Goal: Transaction & Acquisition: Purchase product/service

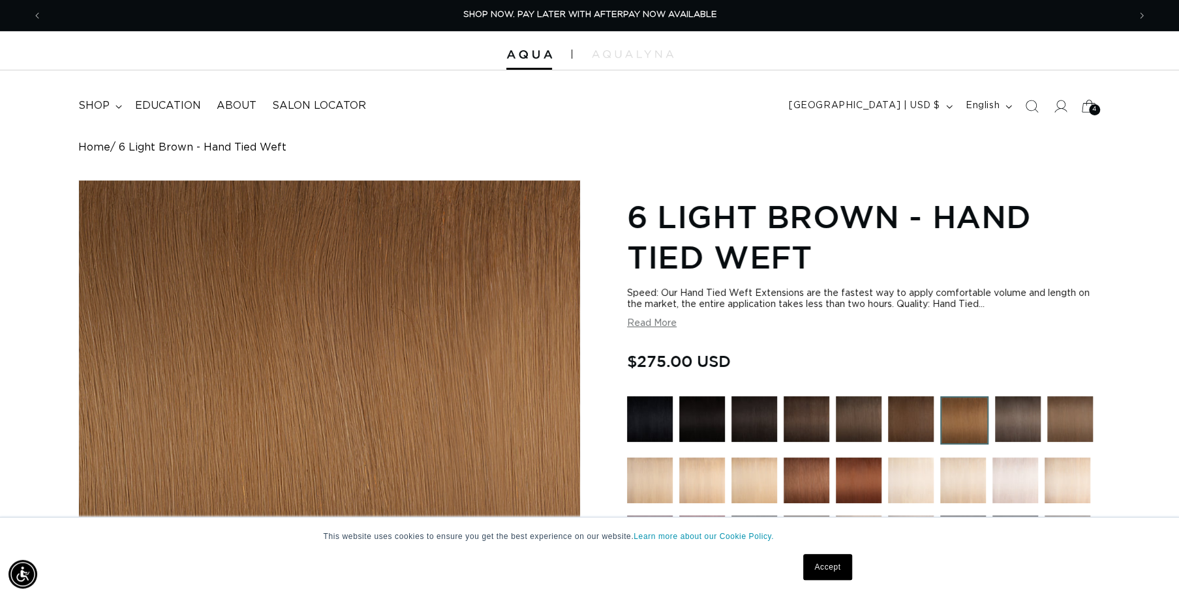
click at [1096, 110] on div "4 4" at bounding box center [1094, 109] width 11 height 11
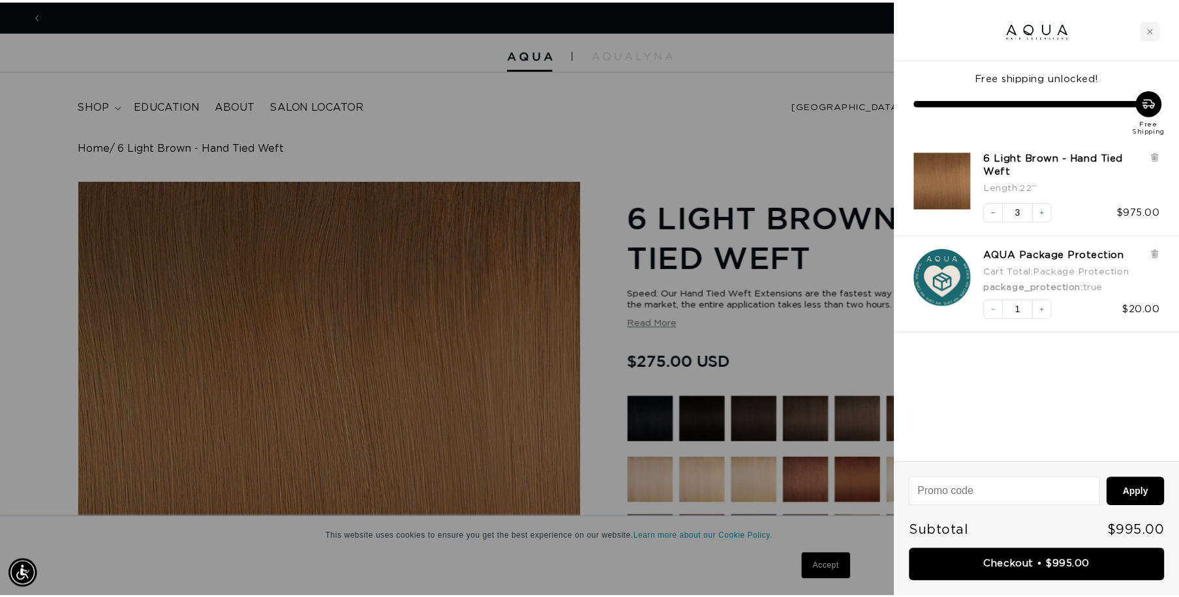
scroll to position [0, 2190]
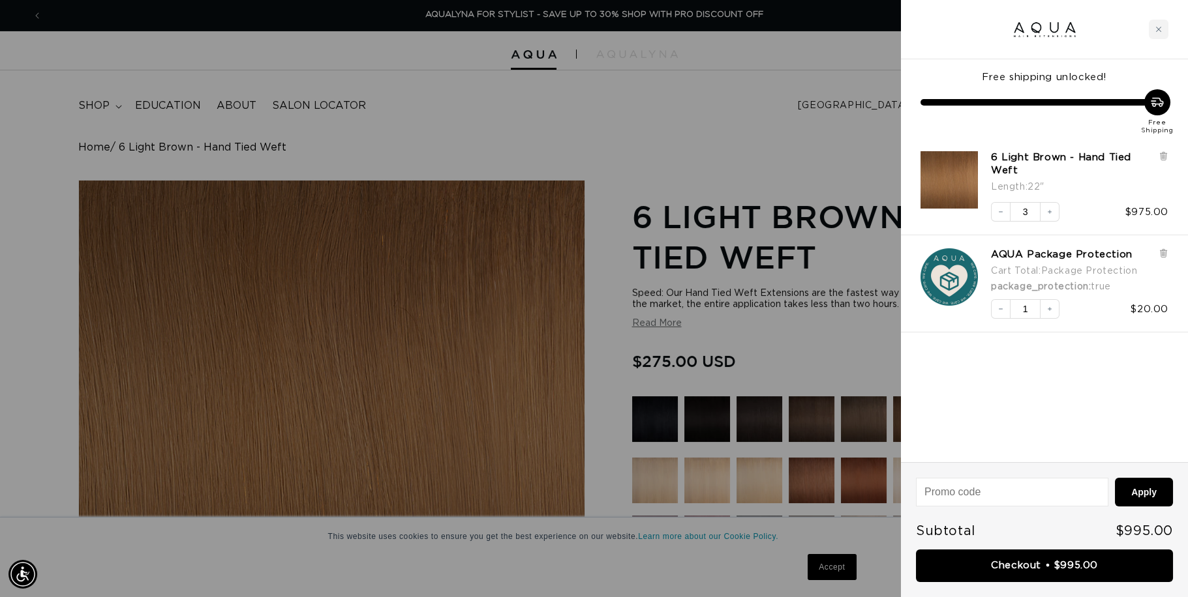
click at [973, 483] on input at bounding box center [1011, 492] width 191 height 27
click at [693, 16] on div at bounding box center [594, 298] width 1188 height 597
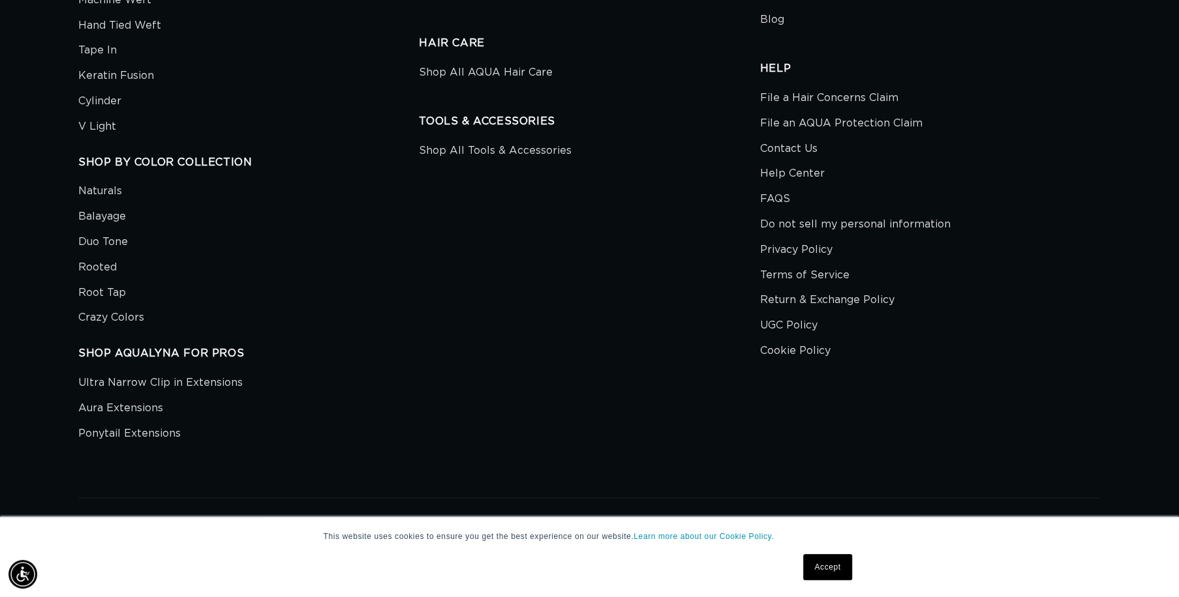
scroll to position [0, 0]
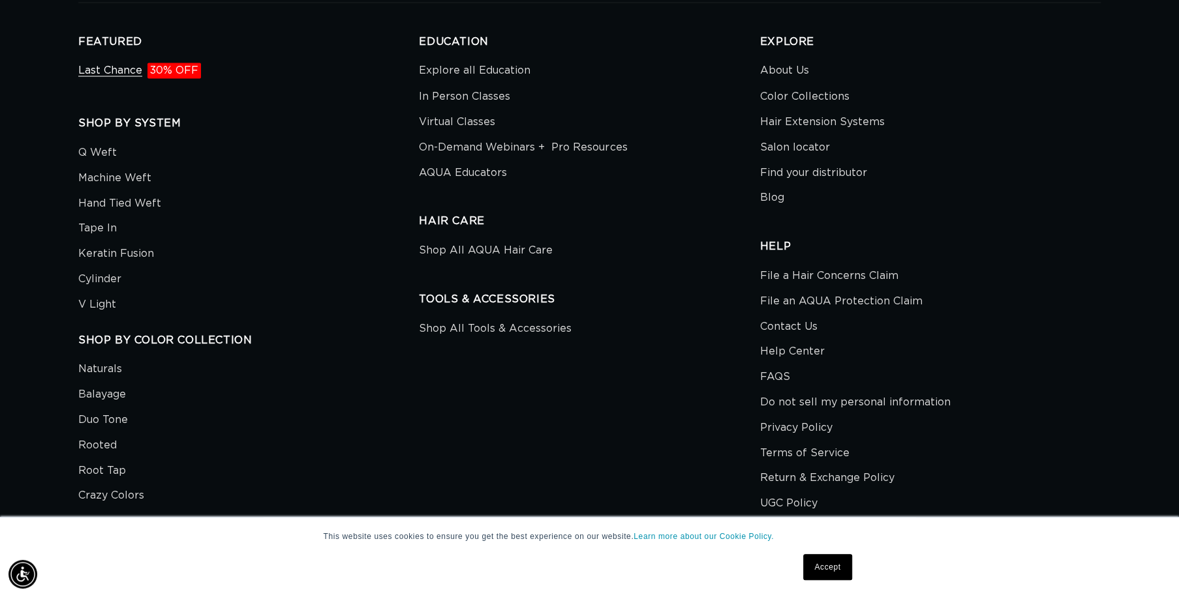
click at [125, 68] on link "Last Chance 30% OFF" at bounding box center [139, 72] width 123 height 22
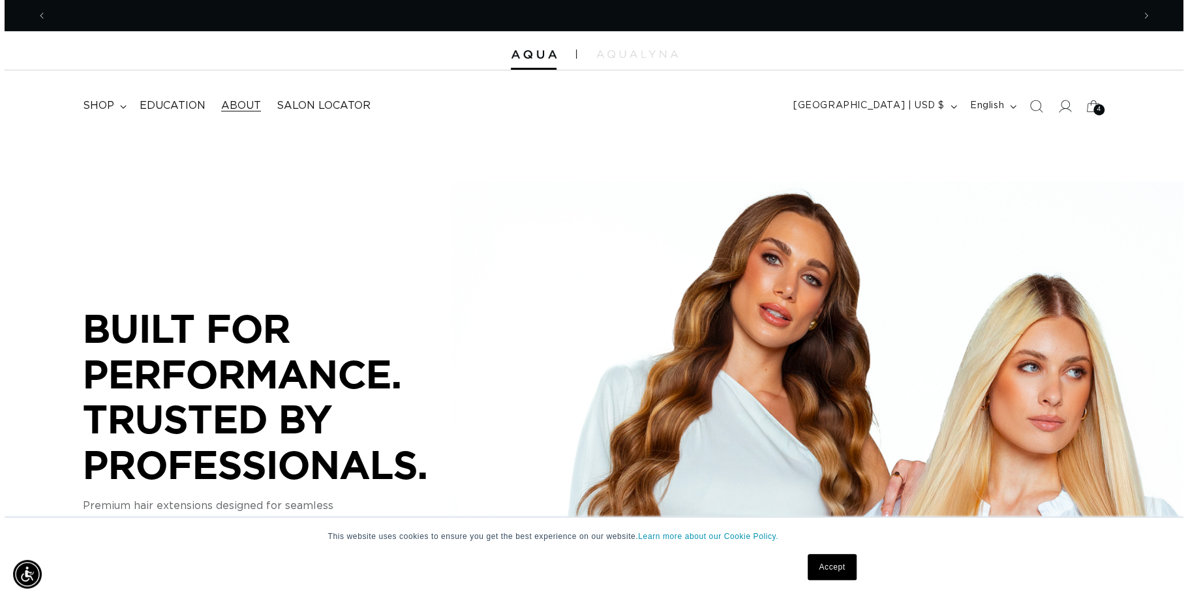
scroll to position [0, 1085]
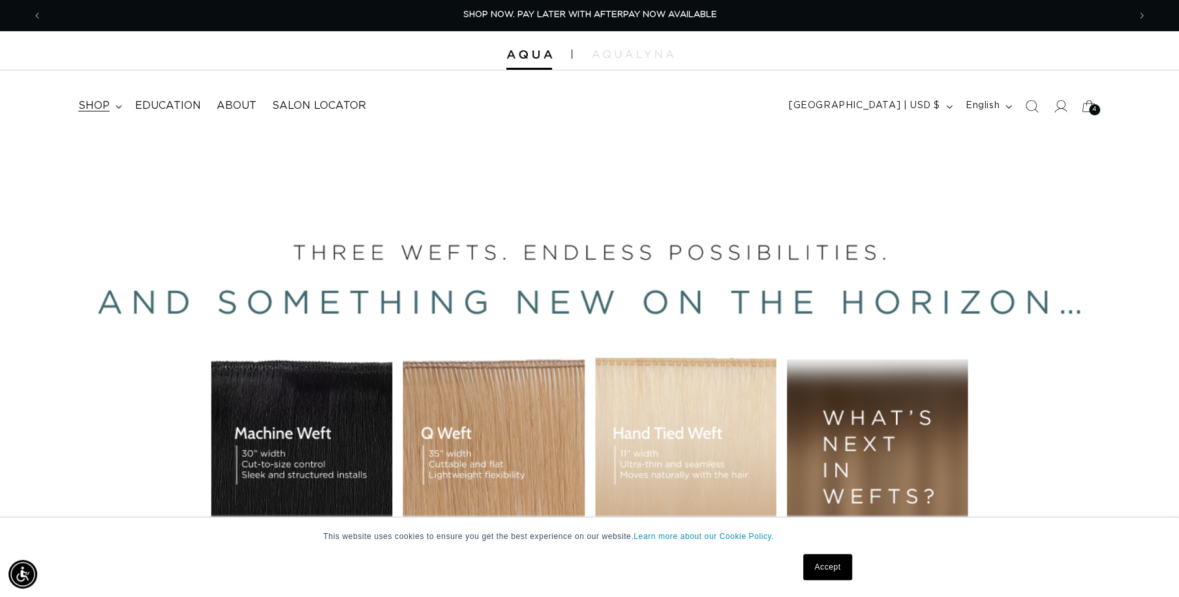
click at [119, 107] on icon at bounding box center [118, 107] width 7 height 4
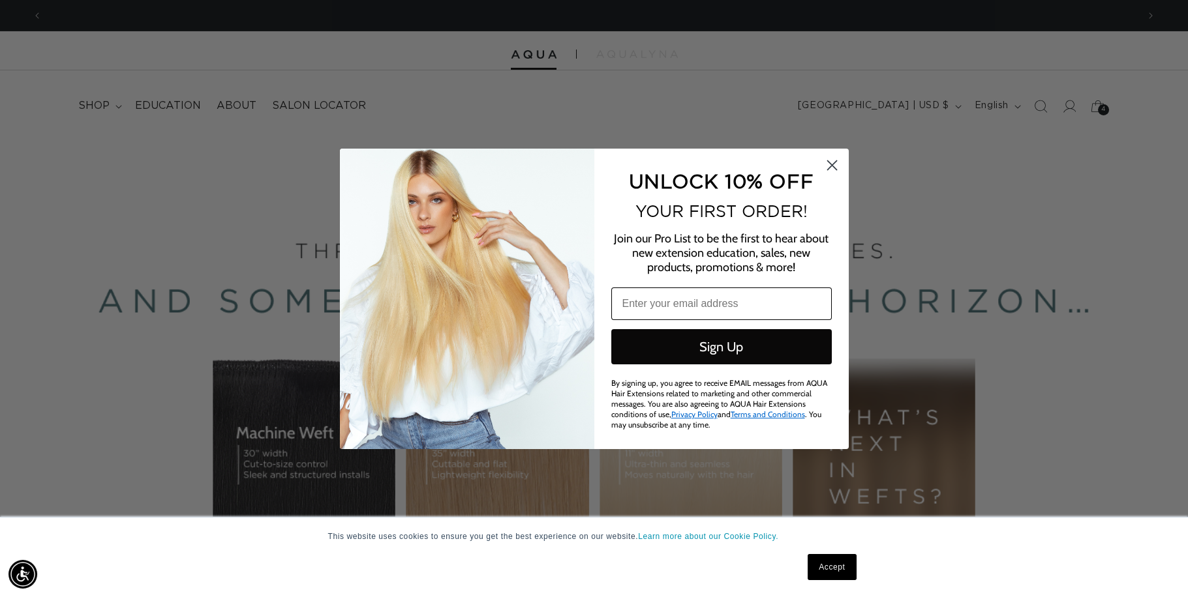
scroll to position [0, 0]
click at [687, 297] on input "Email" at bounding box center [721, 304] width 220 height 33
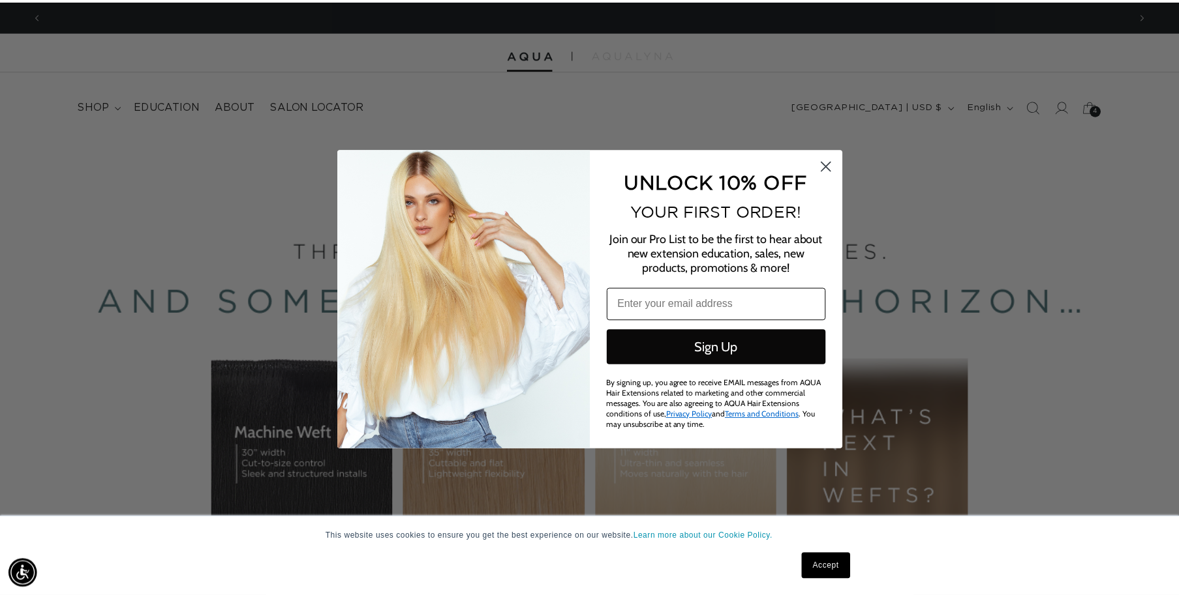
scroll to position [0, 2190]
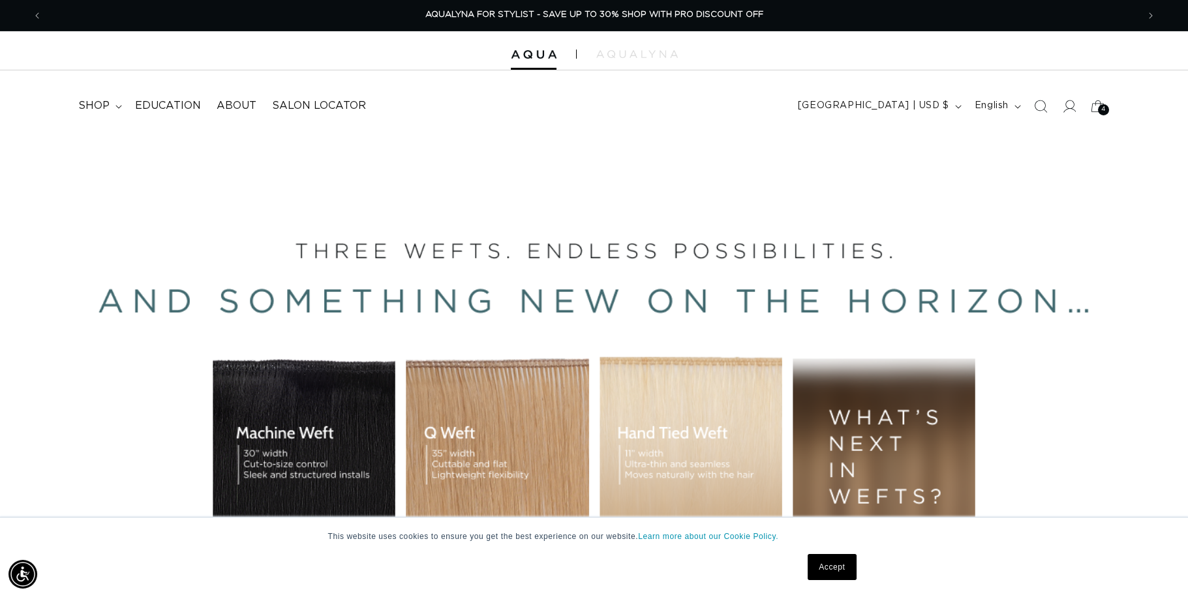
click at [917, 239] on div "Close dialog UNLOCK 10% OFF YOUR FIRST ORDER! Join our Pro List to be the first…" at bounding box center [594, 298] width 1188 height 597
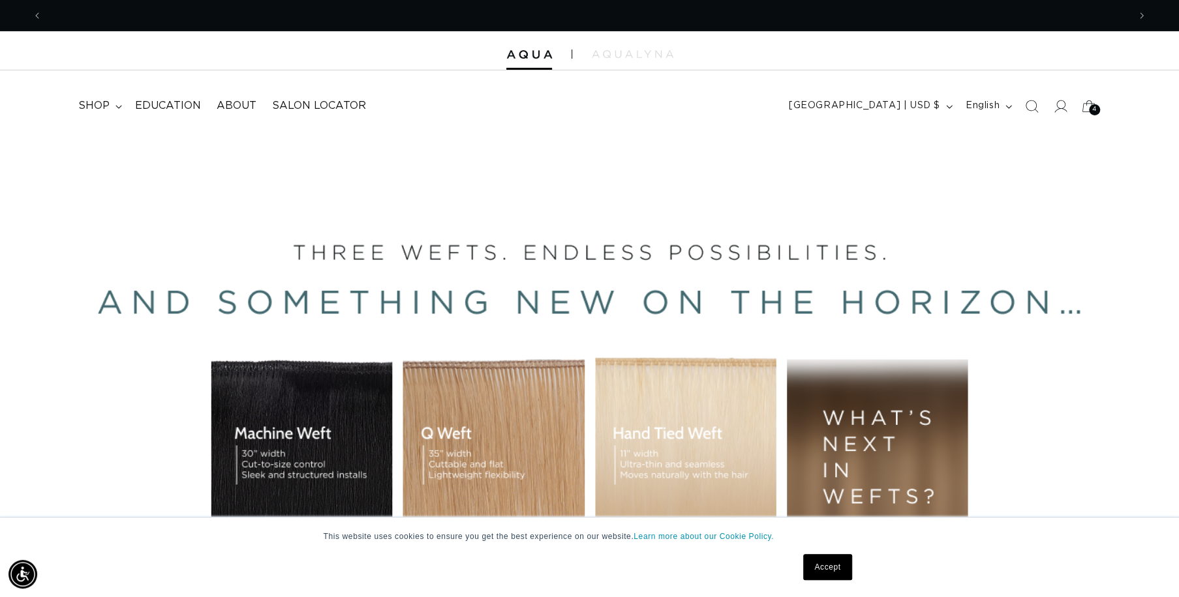
scroll to position [0, 0]
click at [120, 105] on icon at bounding box center [118, 106] width 6 height 3
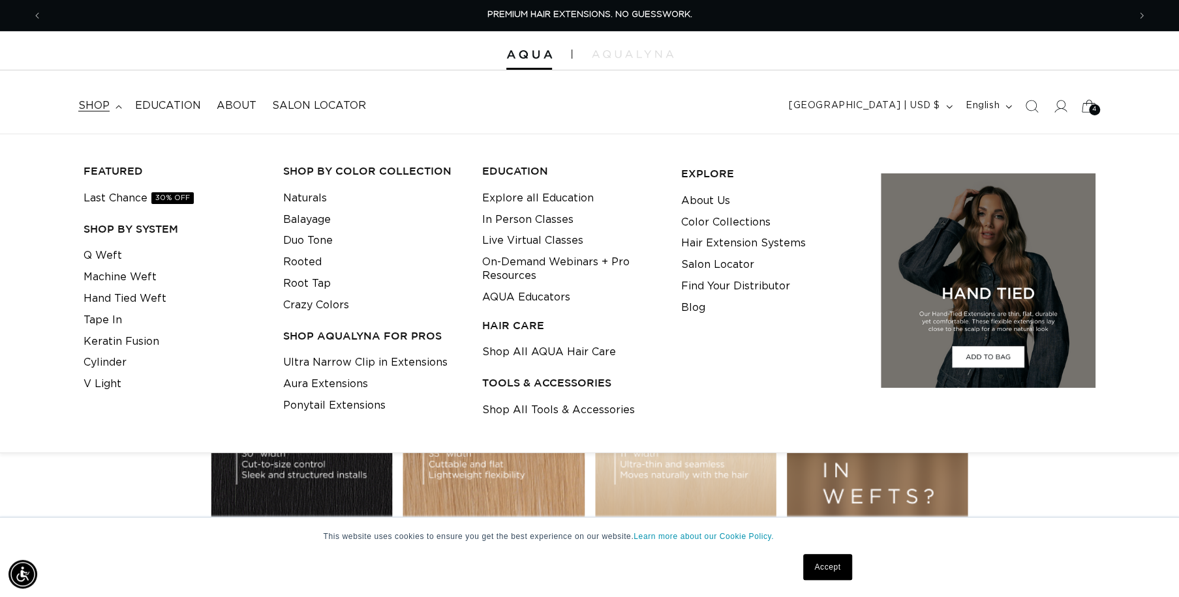
click at [1098, 110] on div "4 4" at bounding box center [1094, 109] width 11 height 11
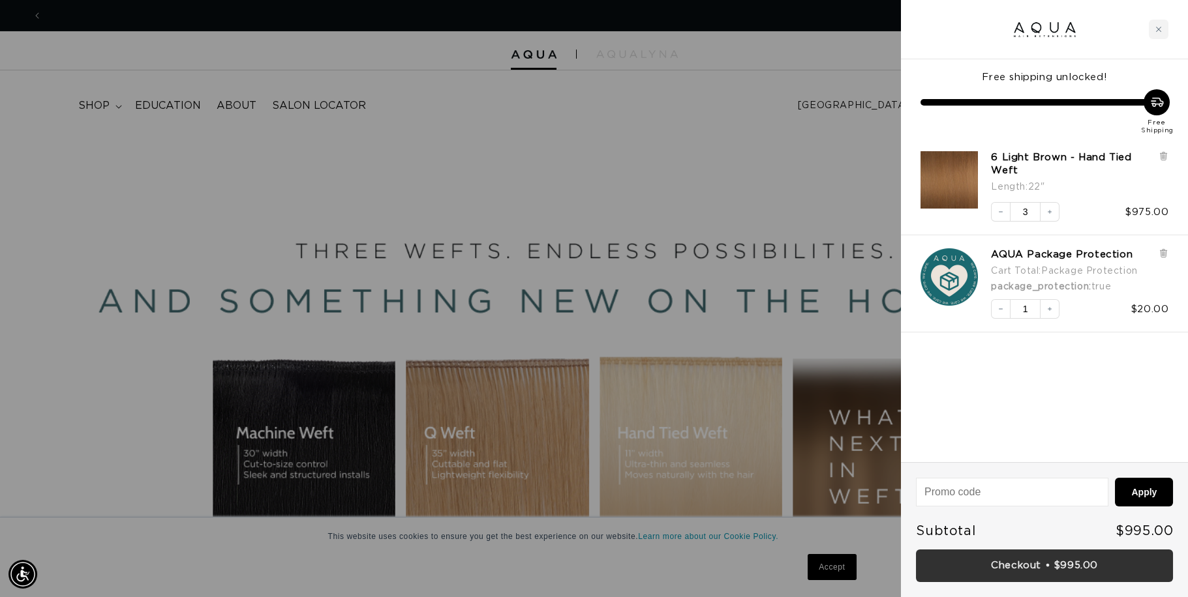
scroll to position [0, 1095]
click at [1014, 564] on link "Checkout • $995.00" at bounding box center [1044, 566] width 257 height 33
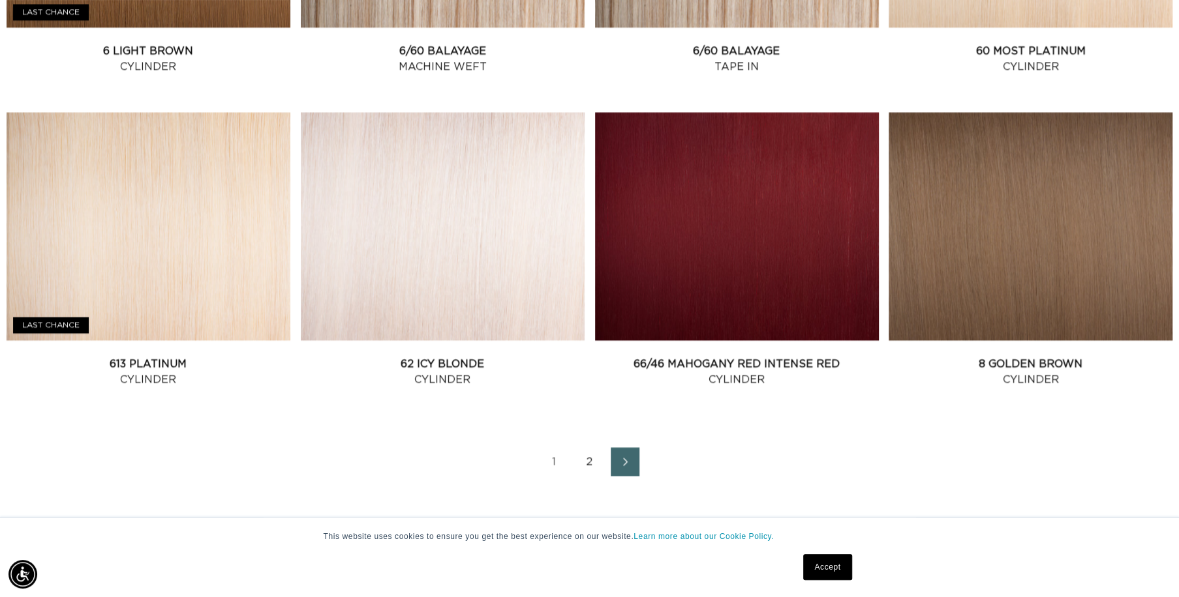
scroll to position [0, 1085]
click at [587, 461] on link "2" at bounding box center [589, 461] width 29 height 29
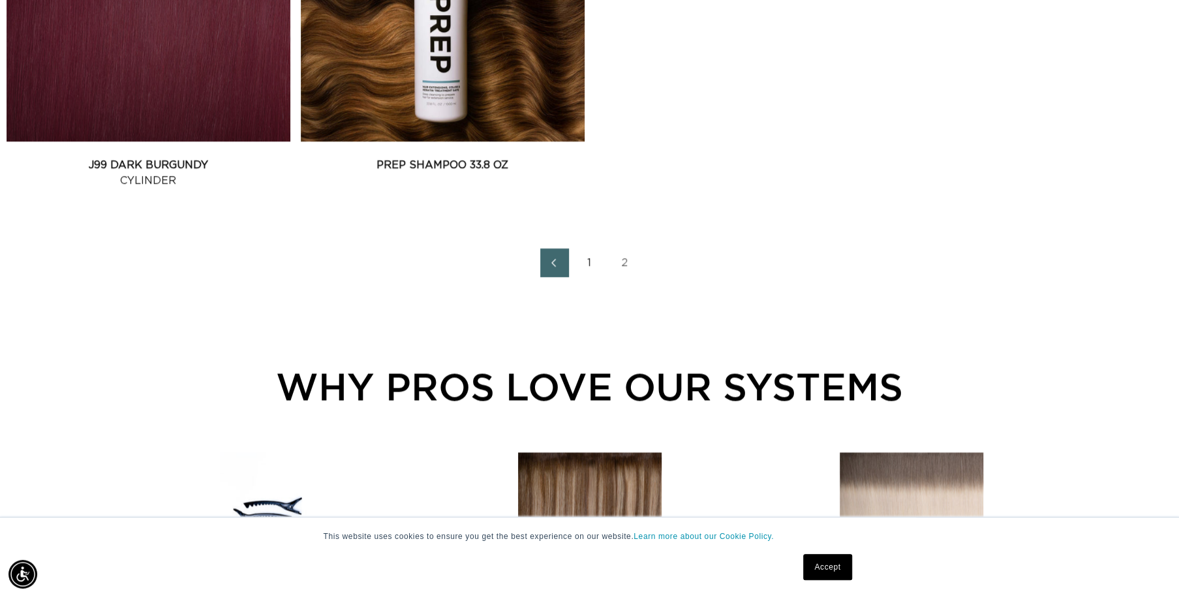
scroll to position [931, 0]
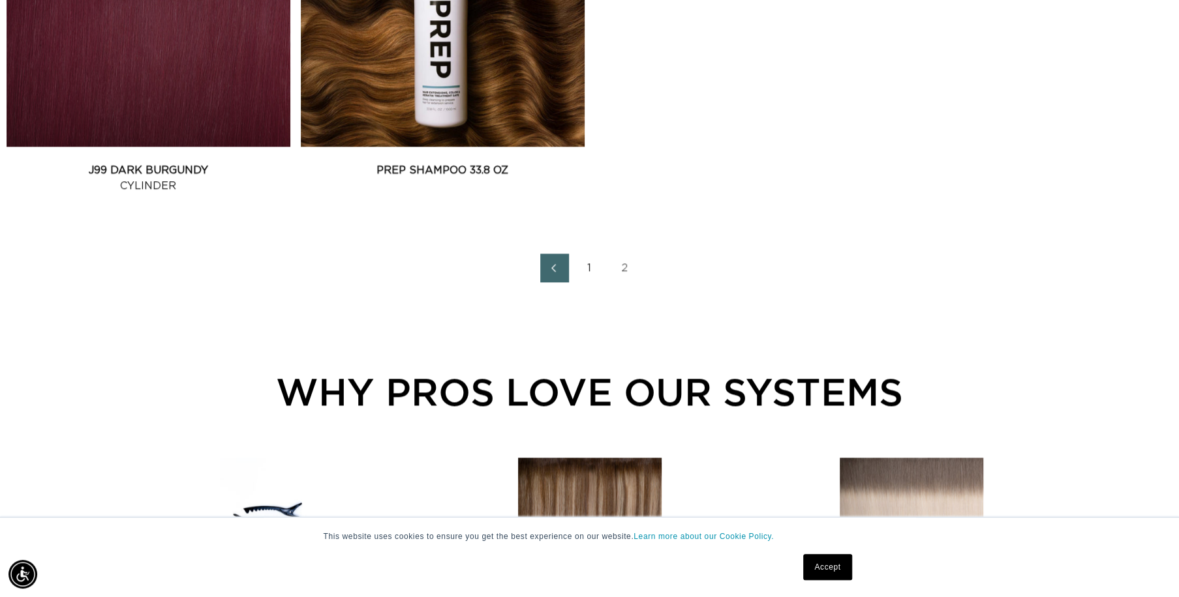
click at [582, 260] on link "1" at bounding box center [589, 268] width 29 height 29
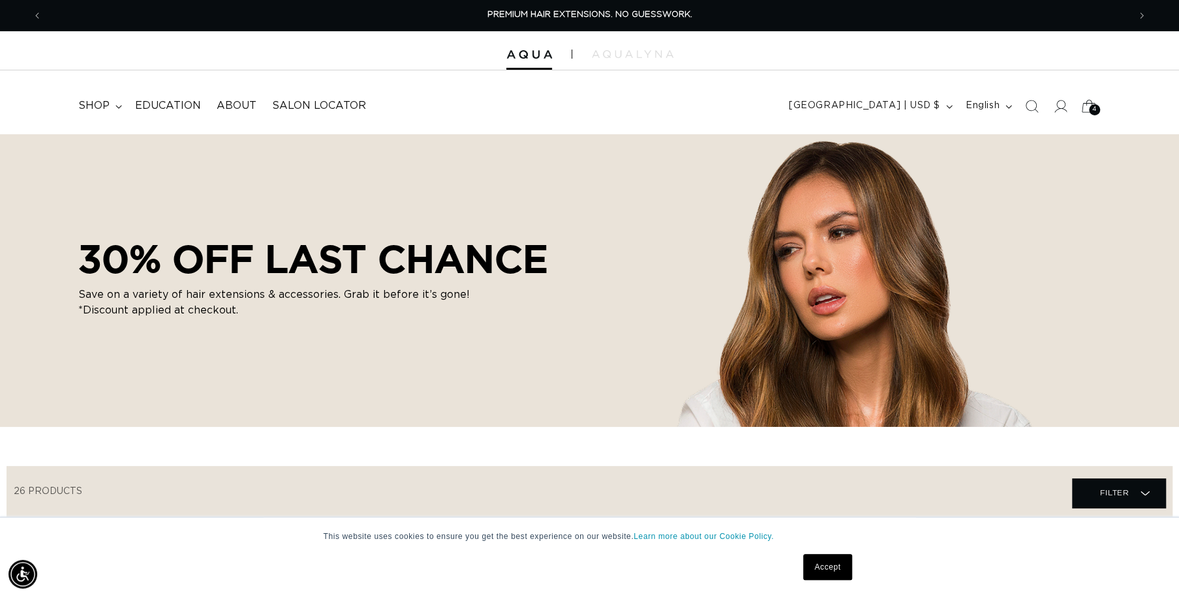
click at [1079, 102] on icon at bounding box center [1088, 106] width 31 height 31
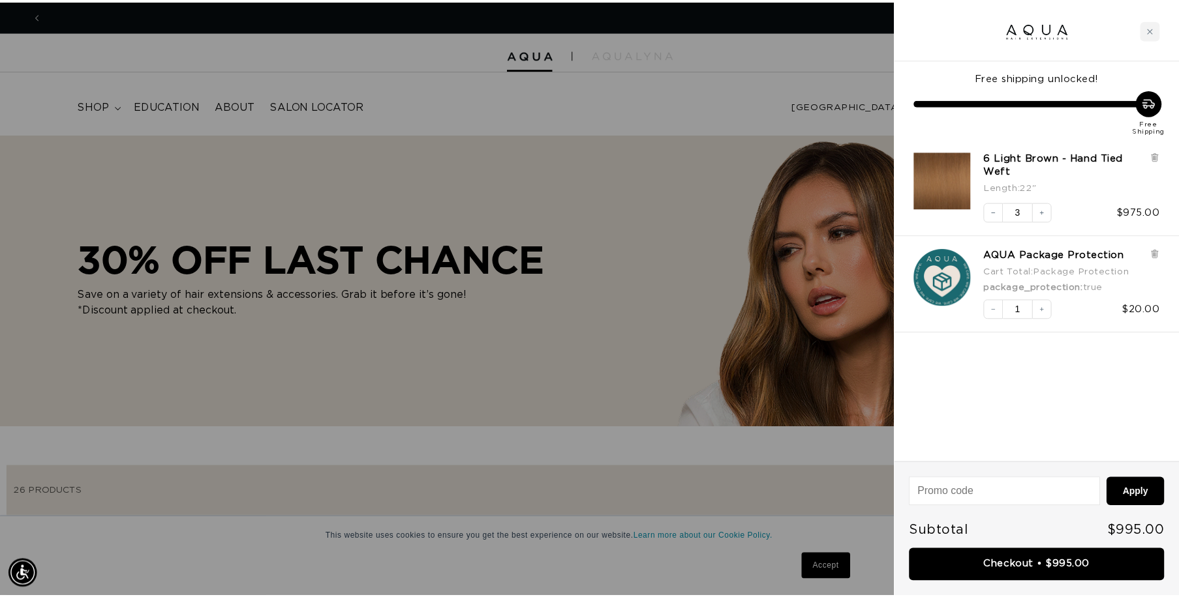
scroll to position [0, 1095]
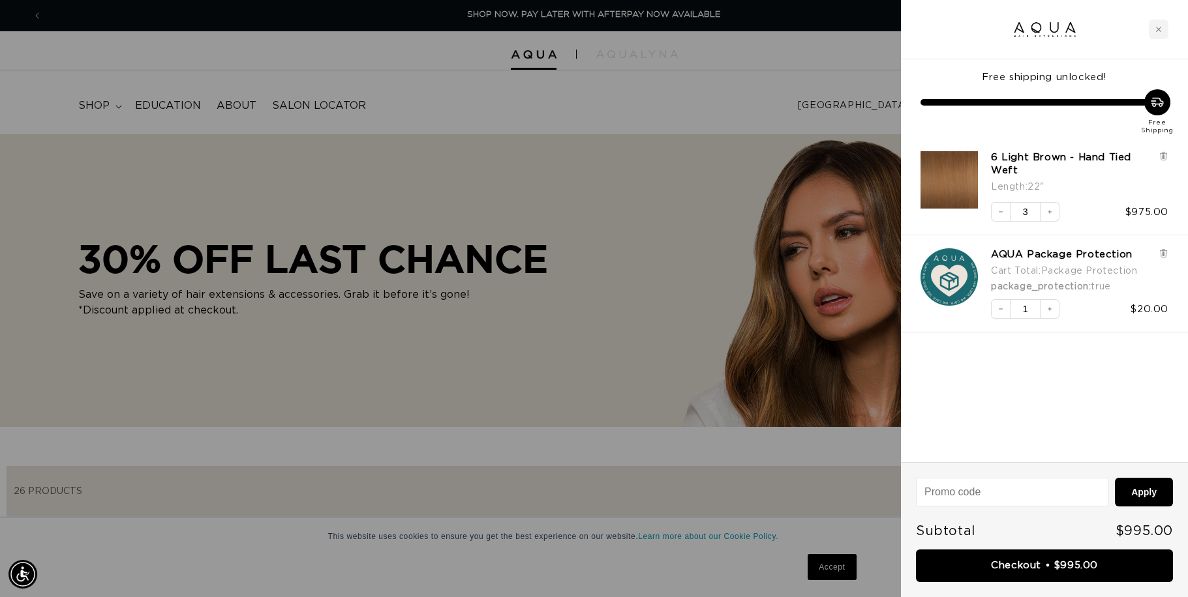
click at [475, 93] on div at bounding box center [594, 298] width 1188 height 597
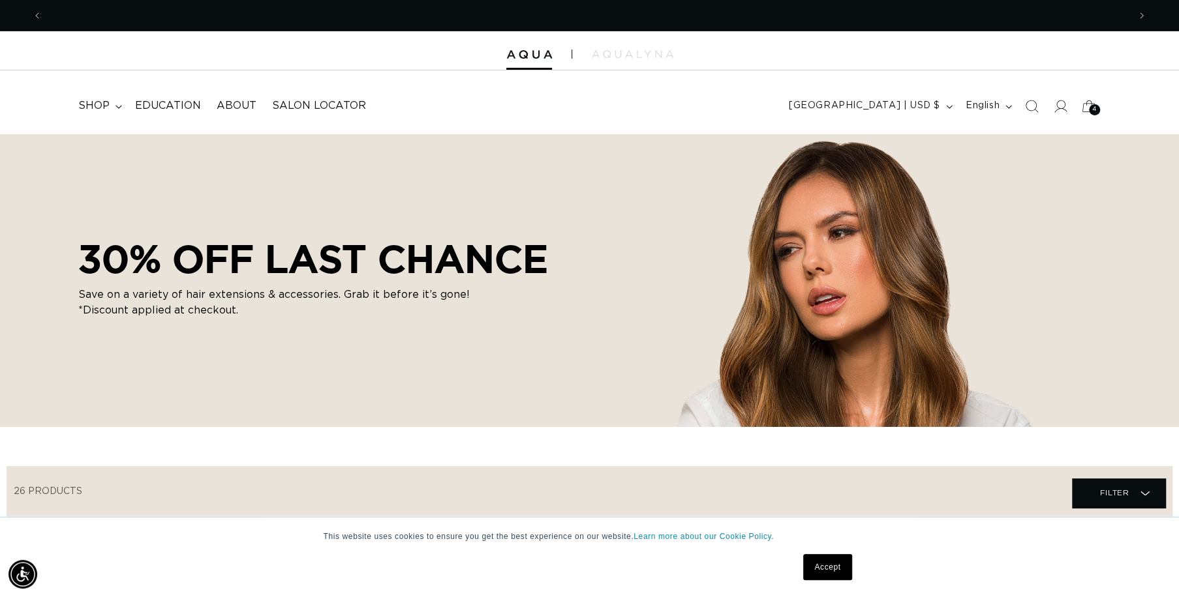
scroll to position [0, 2171]
click at [658, 55] on img at bounding box center [633, 54] width 82 height 8
click at [659, 12] on span "SHOP NOW. PAY LATER WITH AFTERPAY NOW AVAILABLE" at bounding box center [590, 14] width 254 height 8
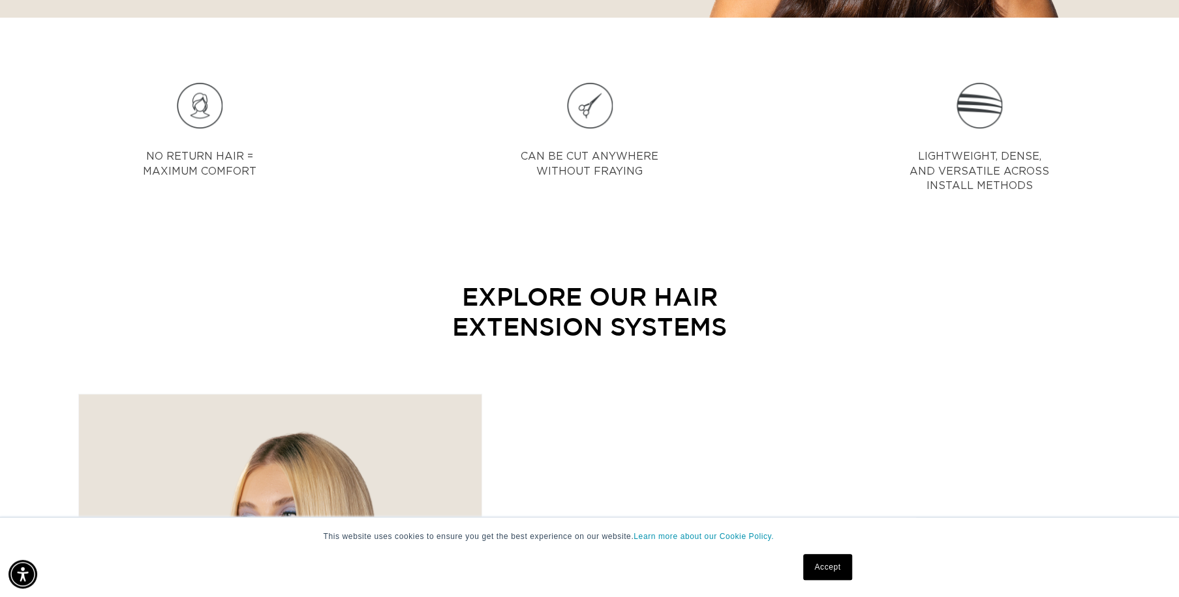
scroll to position [496, 0]
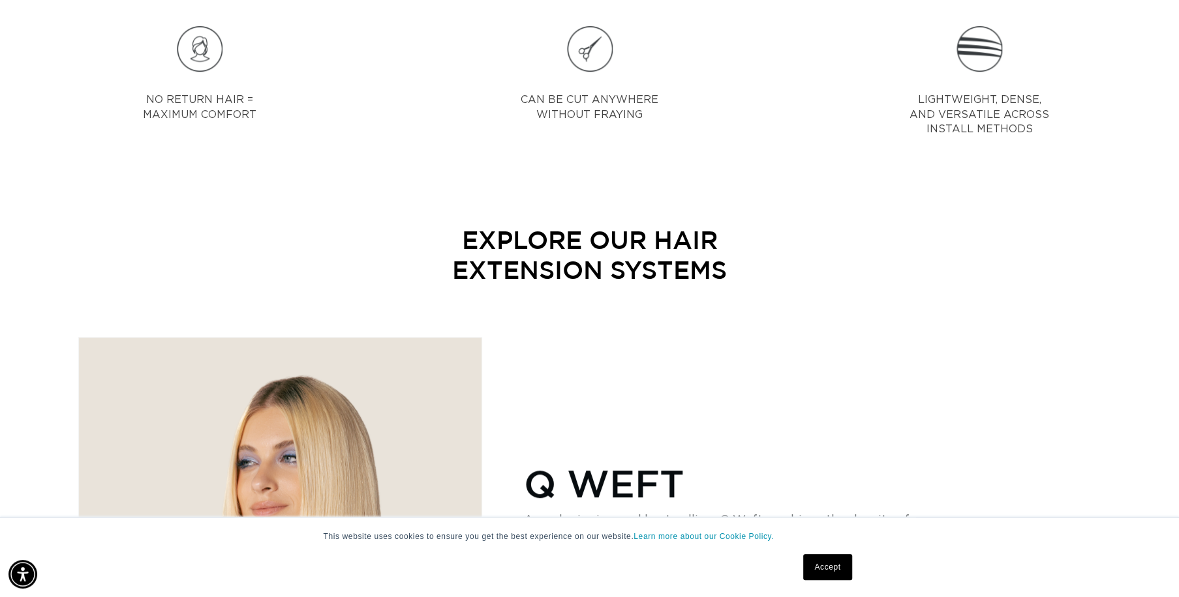
click at [821, 569] on link "Accept" at bounding box center [827, 567] width 48 height 26
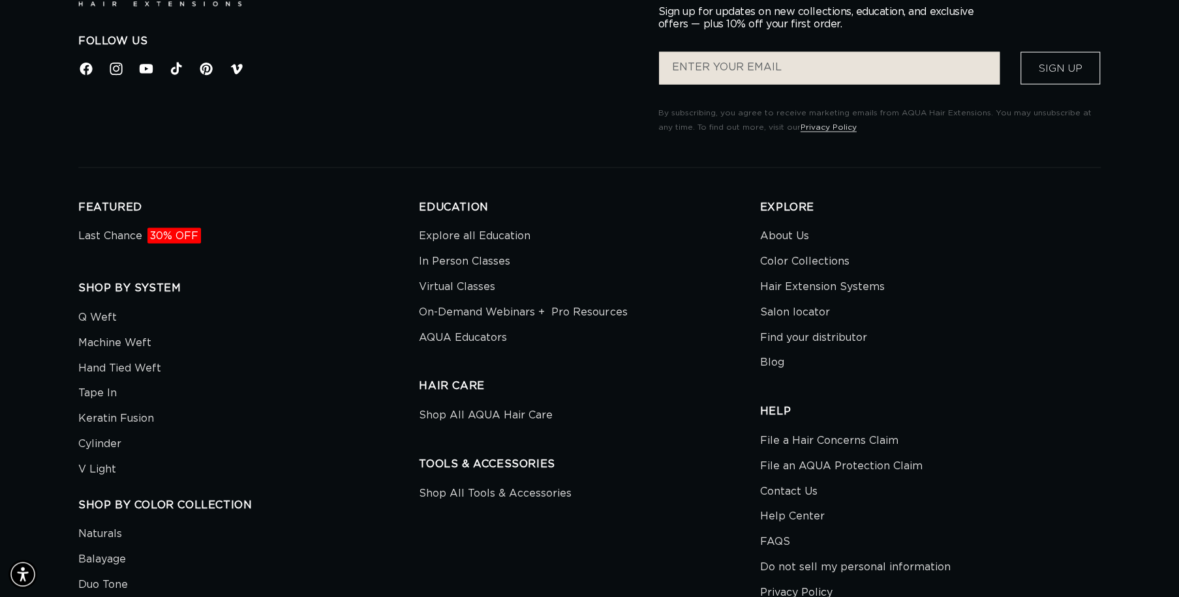
scroll to position [0, 0]
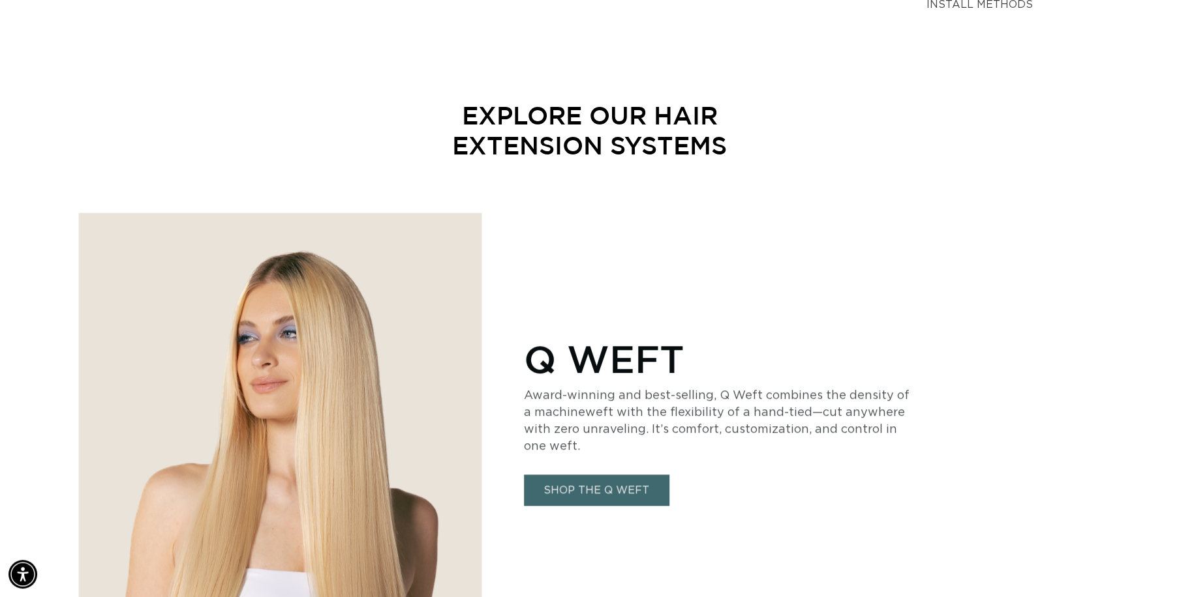
click at [599, 483] on link "SHOP THE Q WEFT" at bounding box center [596, 490] width 145 height 31
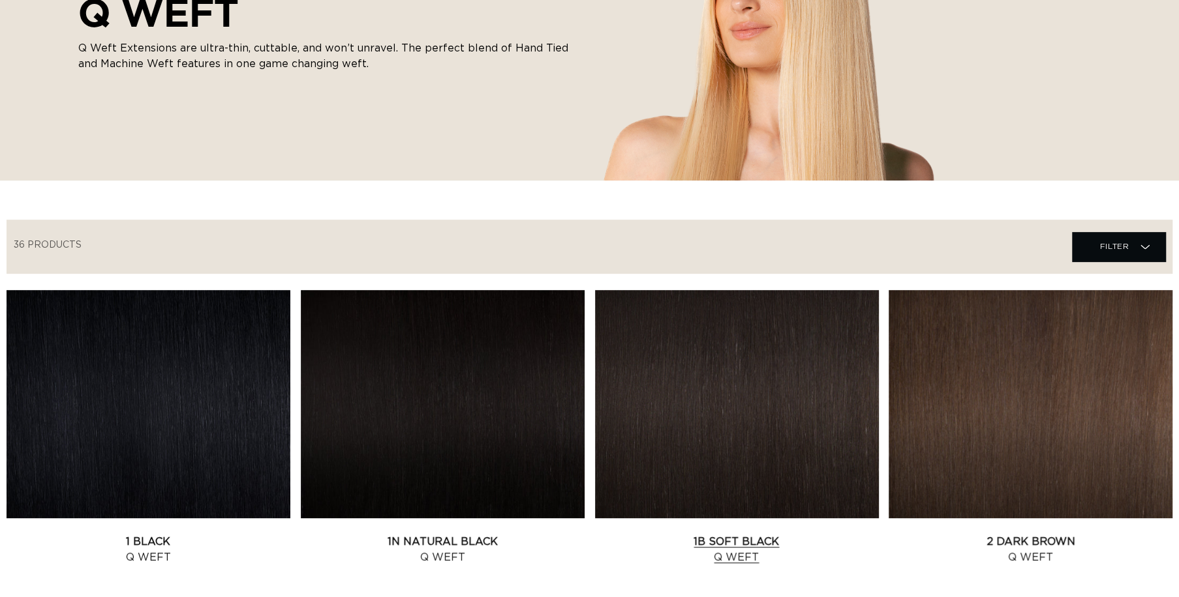
scroll to position [248, 0]
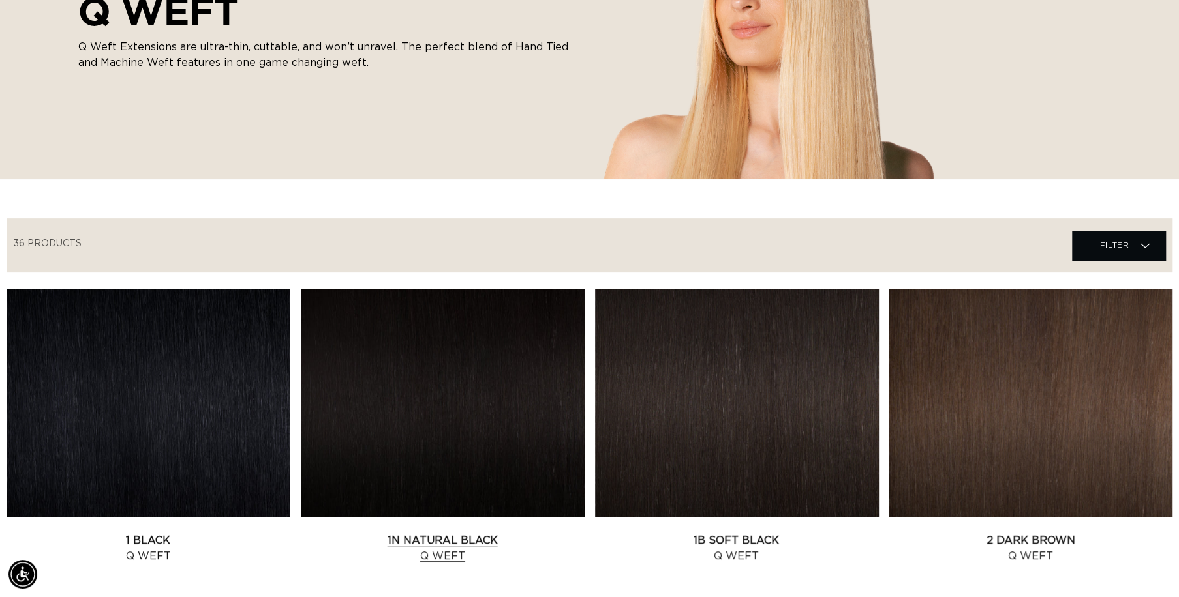
click at [466, 533] on link "1N Natural Black Q Weft" at bounding box center [443, 548] width 284 height 31
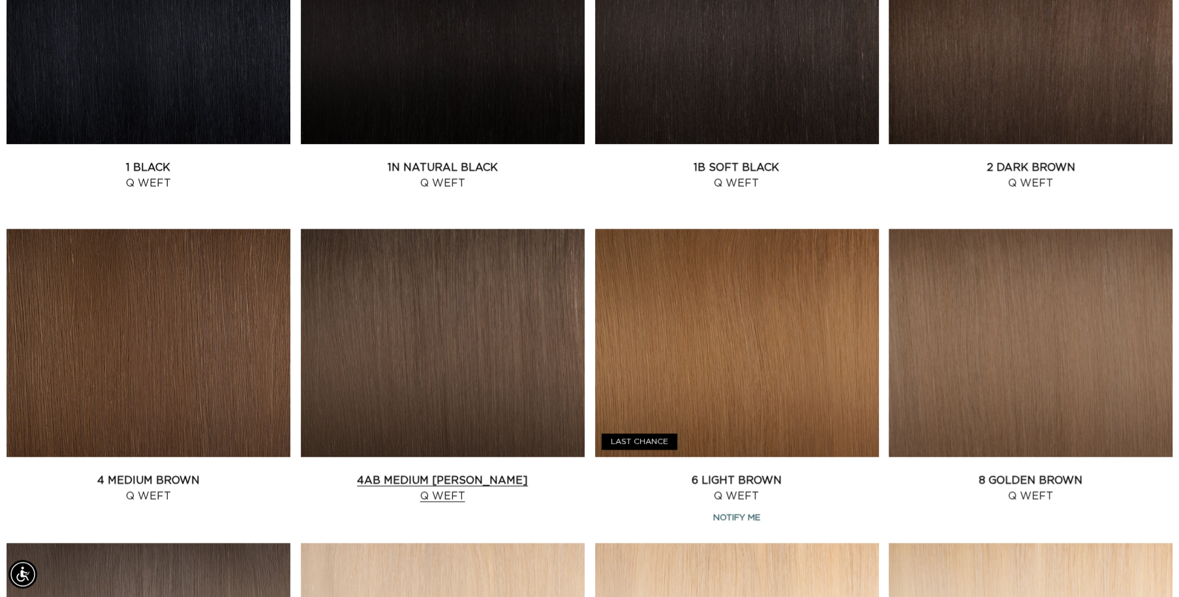
scroll to position [0, 0]
click at [769, 473] on link "6 Light Brown Q Weft" at bounding box center [737, 488] width 284 height 31
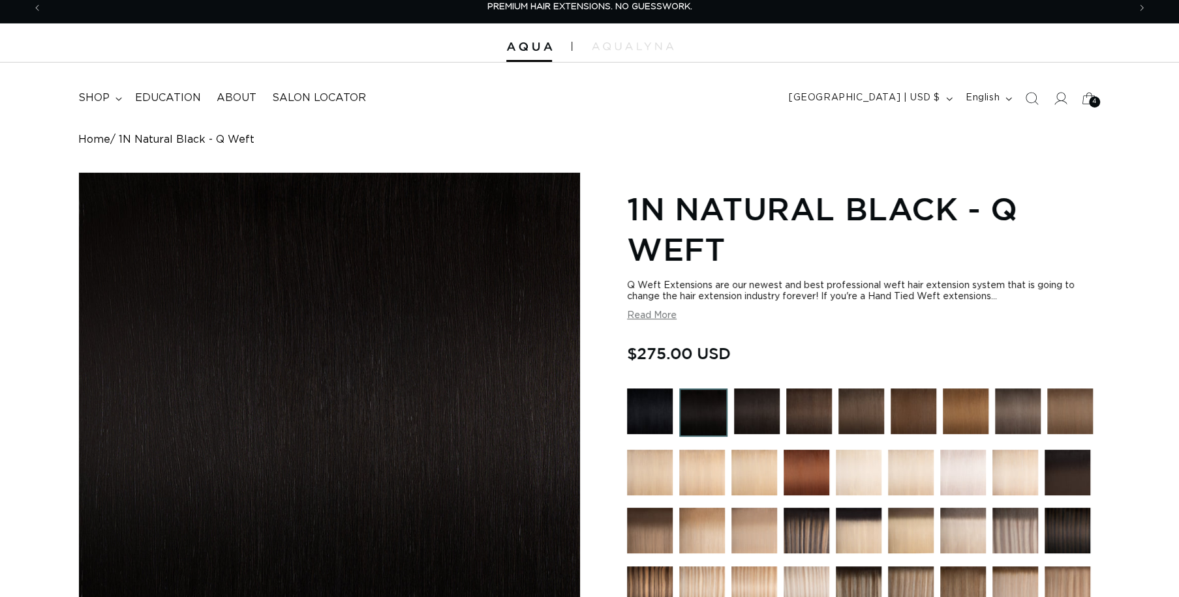
scroll to position [62, 0]
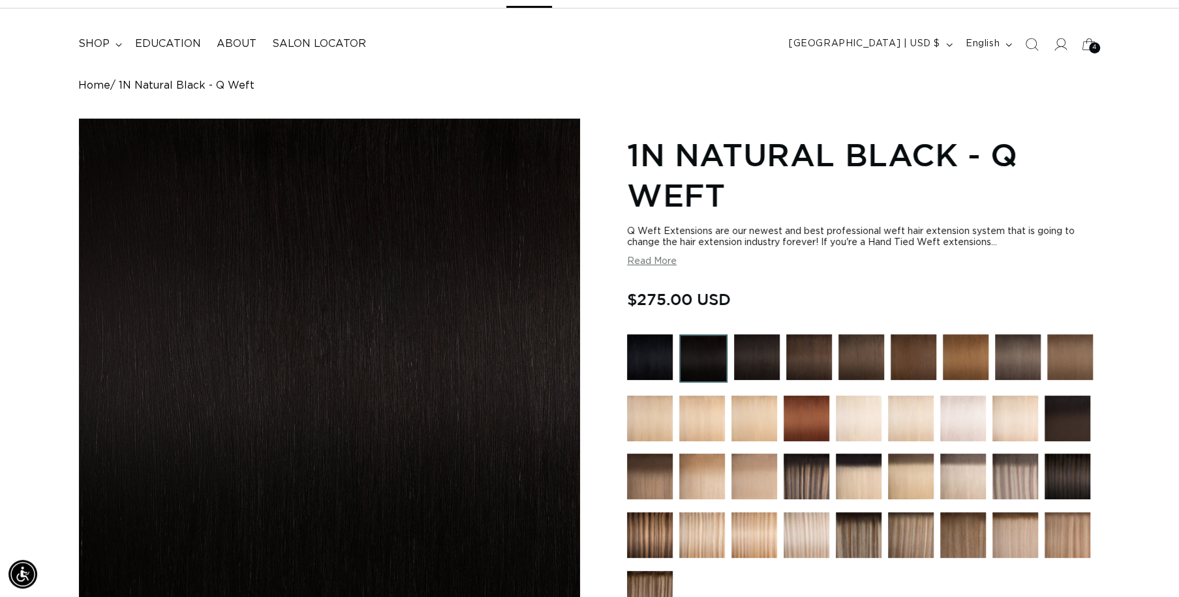
click at [635, 256] on button "Read More" at bounding box center [652, 261] width 50 height 11
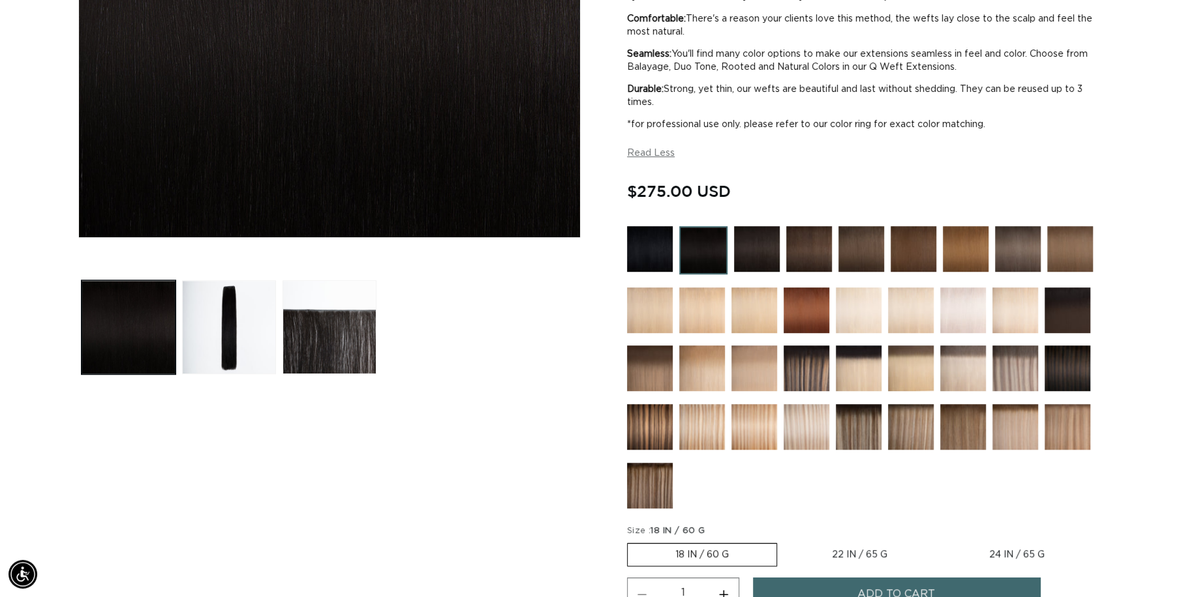
scroll to position [434, 0]
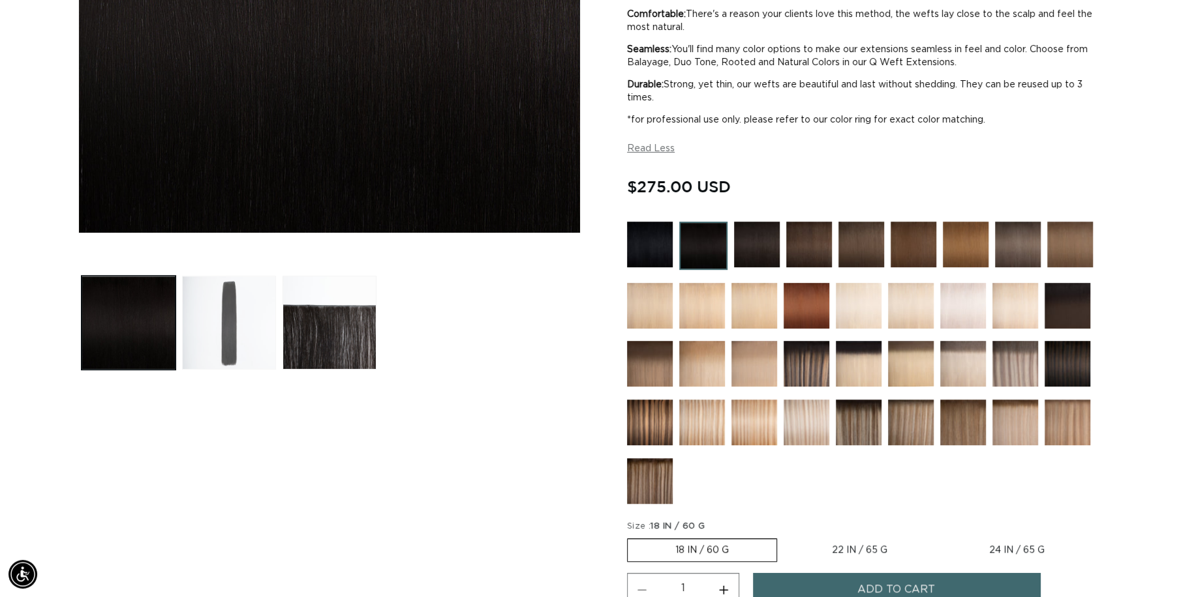
click at [244, 332] on button "Load image 2 in gallery view" at bounding box center [229, 323] width 94 height 94
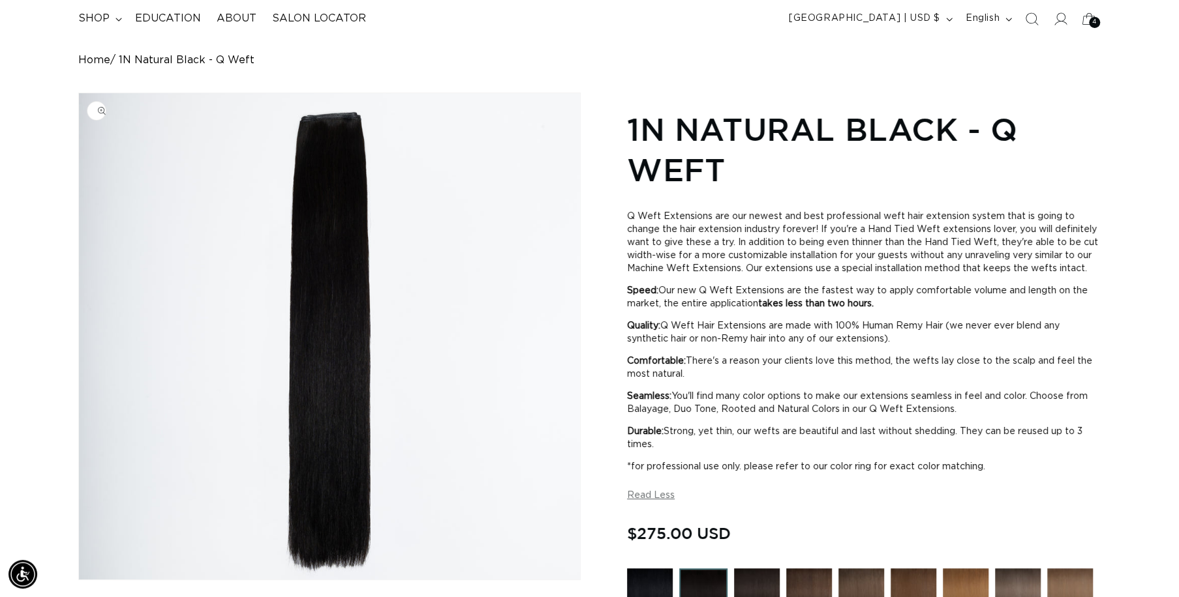
scroll to position [55, 0]
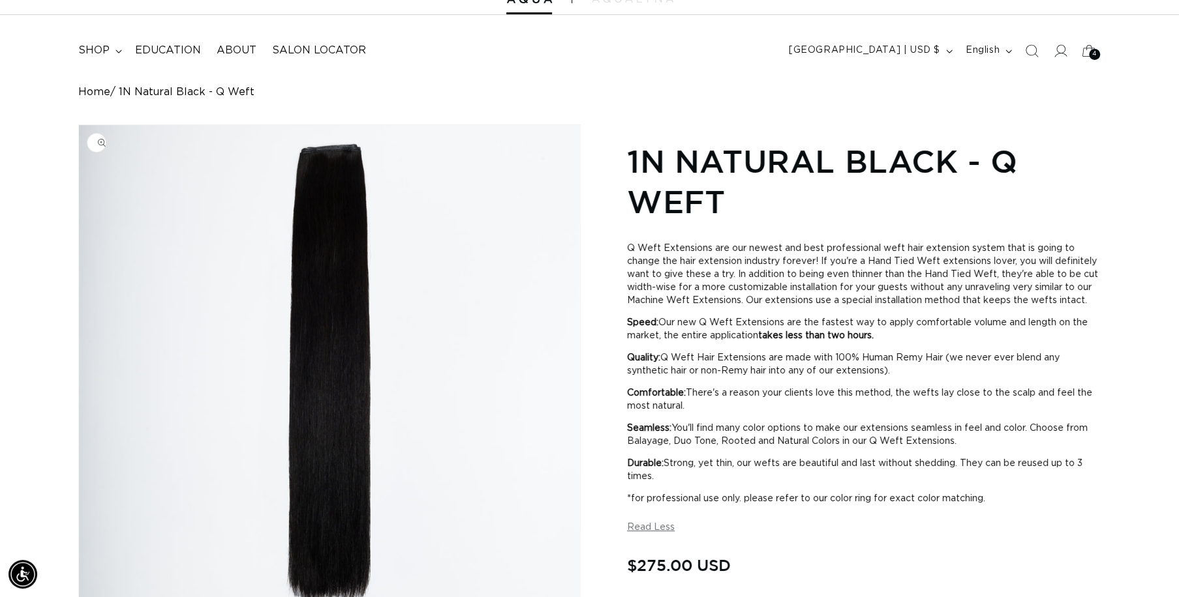
click at [329, 160] on img "Gallery Viewer" at bounding box center [329, 368] width 501 height 487
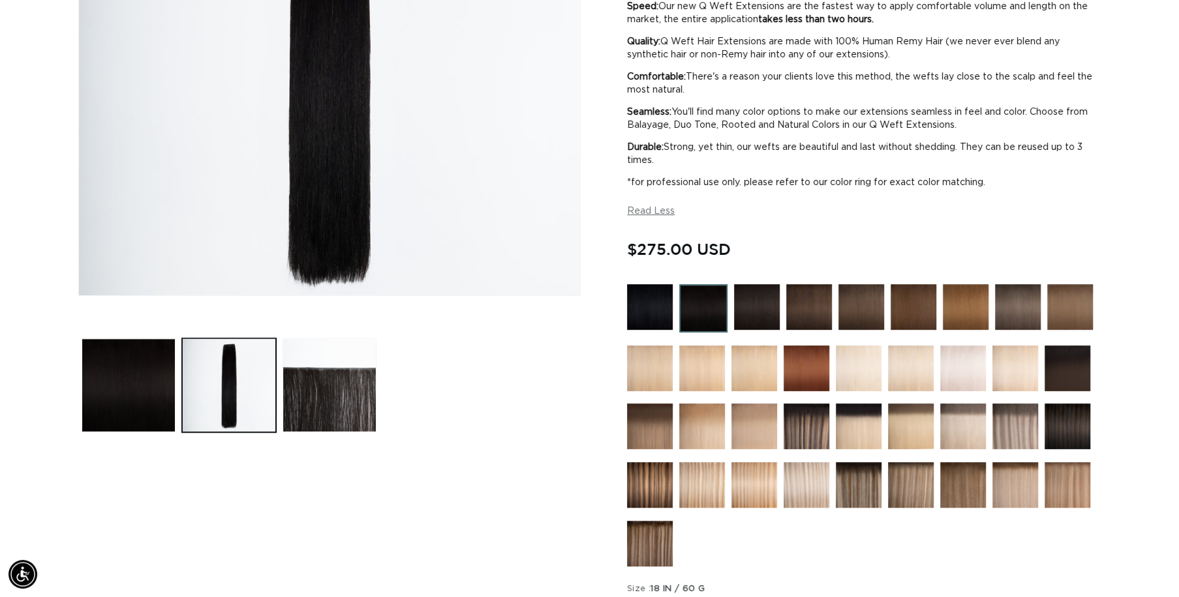
scroll to position [372, 0]
click at [509, 398] on ul "Gallery Viewer" at bounding box center [329, 385] width 502 height 100
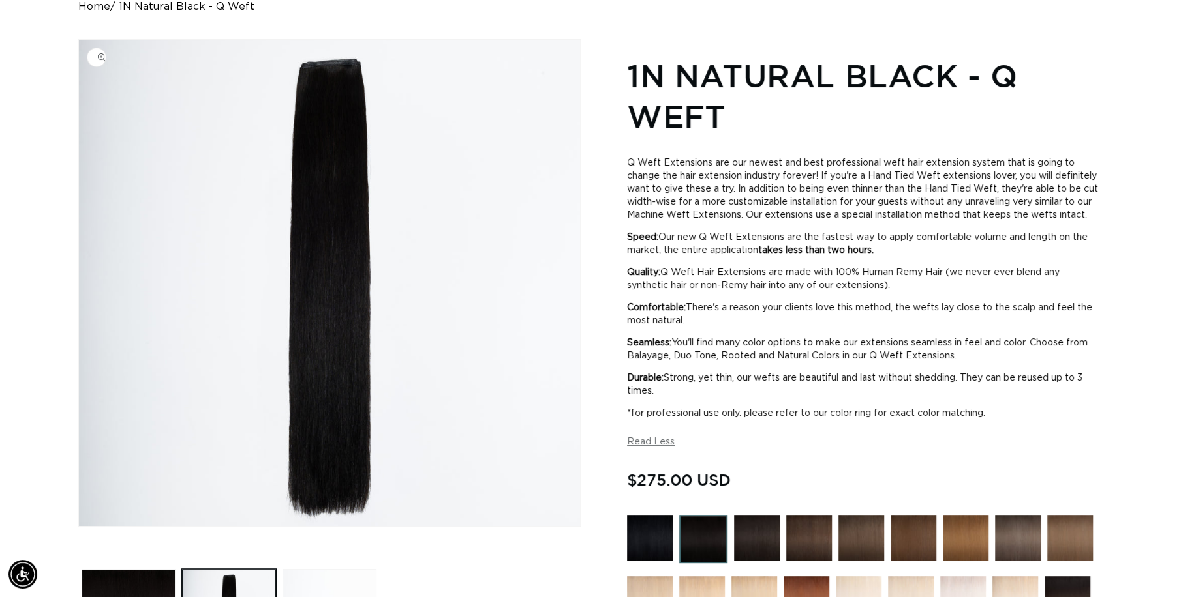
scroll to position [62, 0]
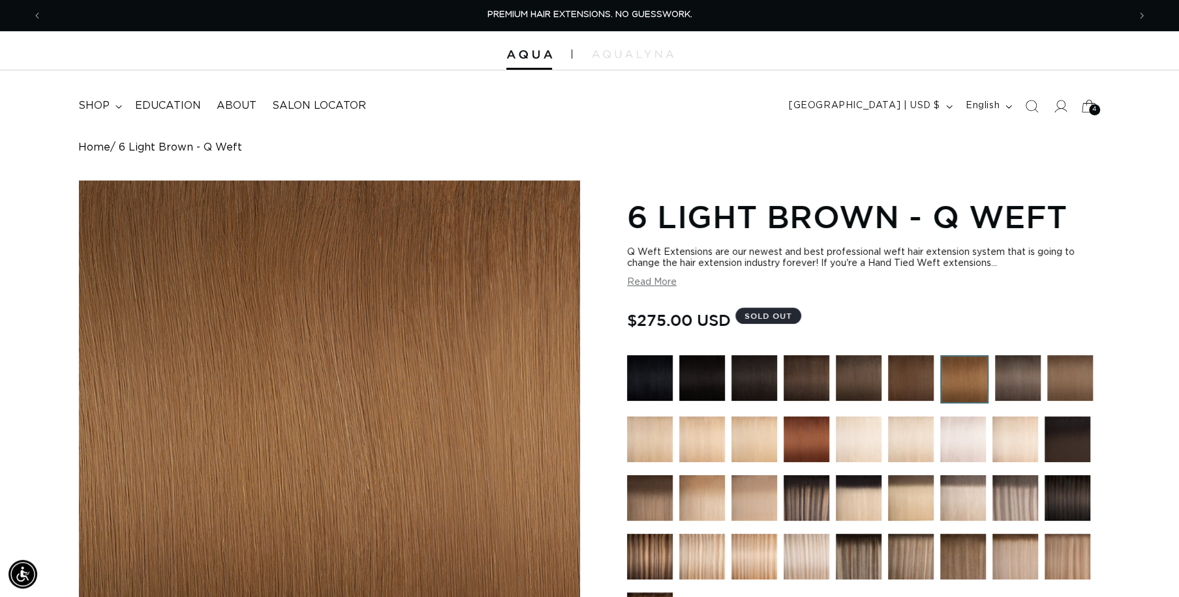
click at [1080, 105] on icon at bounding box center [1088, 106] width 31 height 31
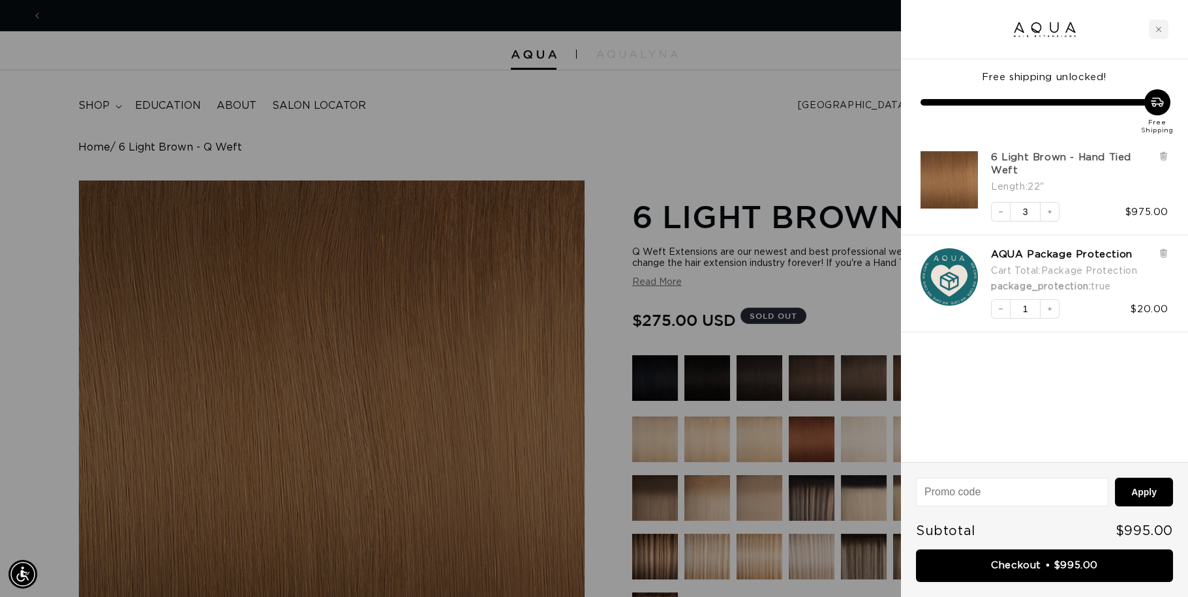
scroll to position [0, 1095]
click at [1053, 158] on link "6 Light Brown - Hand Tied Weft" at bounding box center [1071, 164] width 161 height 26
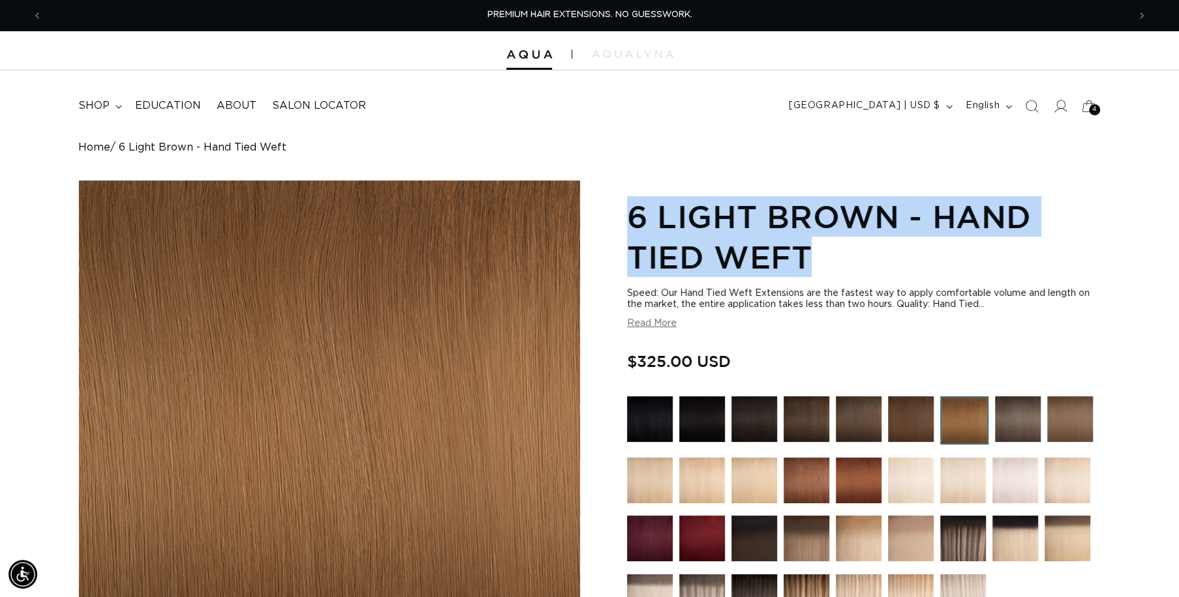
scroll to position [0, 1085]
drag, startPoint x: 627, startPoint y: 208, endPoint x: 826, endPoint y: 248, distance: 202.9
click at [826, 248] on h1 "6 Light Brown - Hand Tied Weft" at bounding box center [864, 237] width 474 height 82
copy h1 "6 Light Brown - Hand Tied Weft"
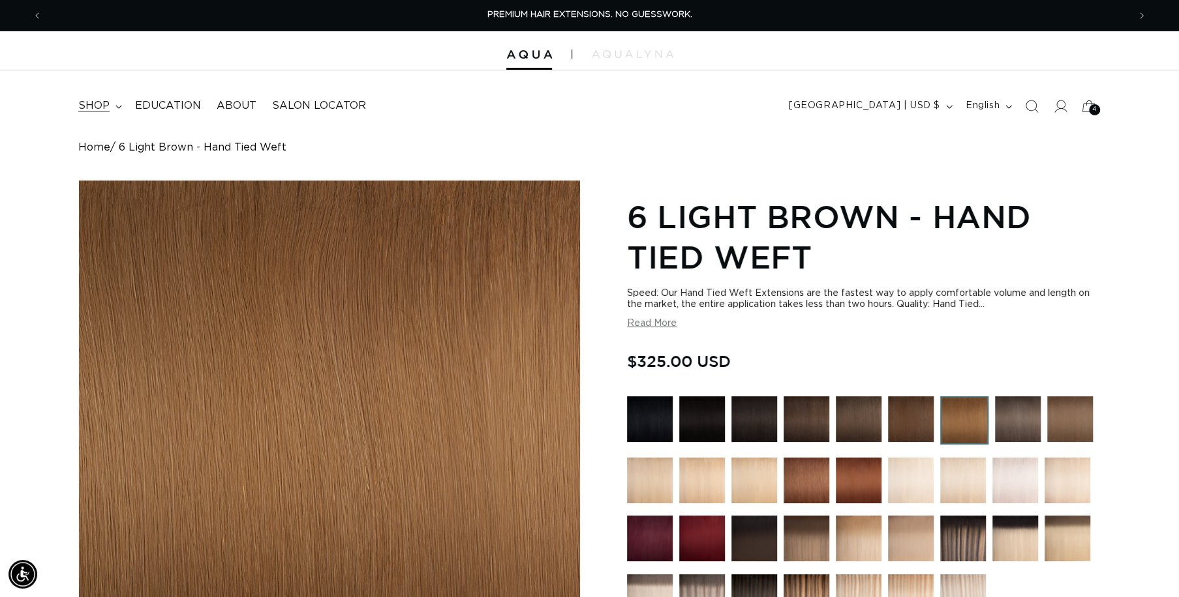
click at [121, 106] on summary "shop" at bounding box center [98, 105] width 57 height 29
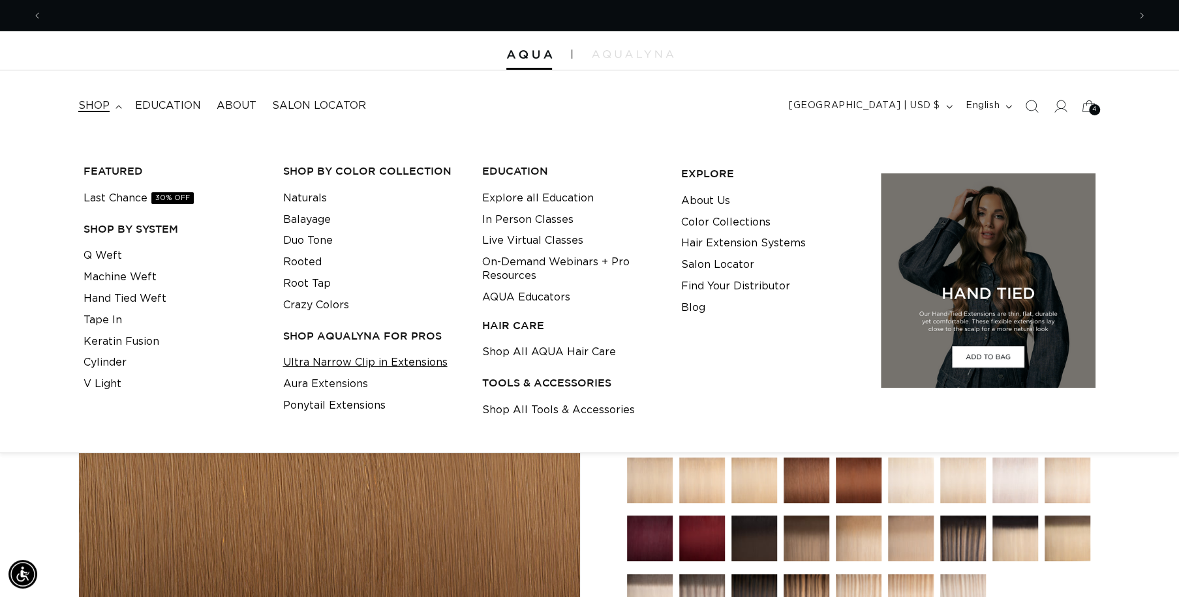
scroll to position [0, 1085]
click at [1036, 103] on icon "Search" at bounding box center [1031, 106] width 14 height 14
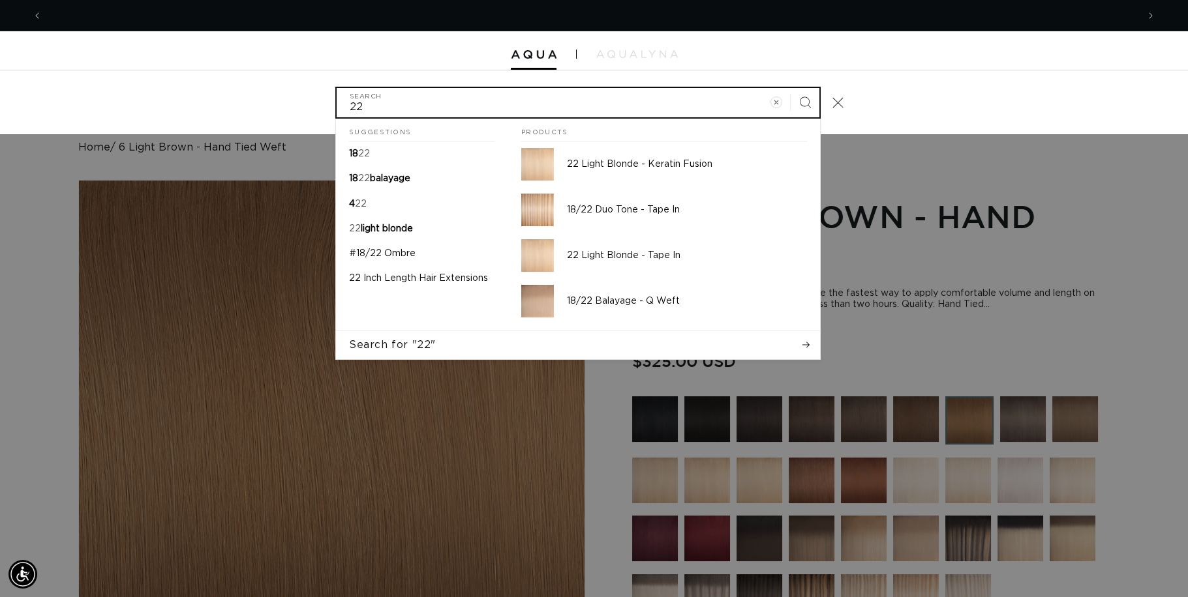
scroll to position [0, 1095]
type input "22"
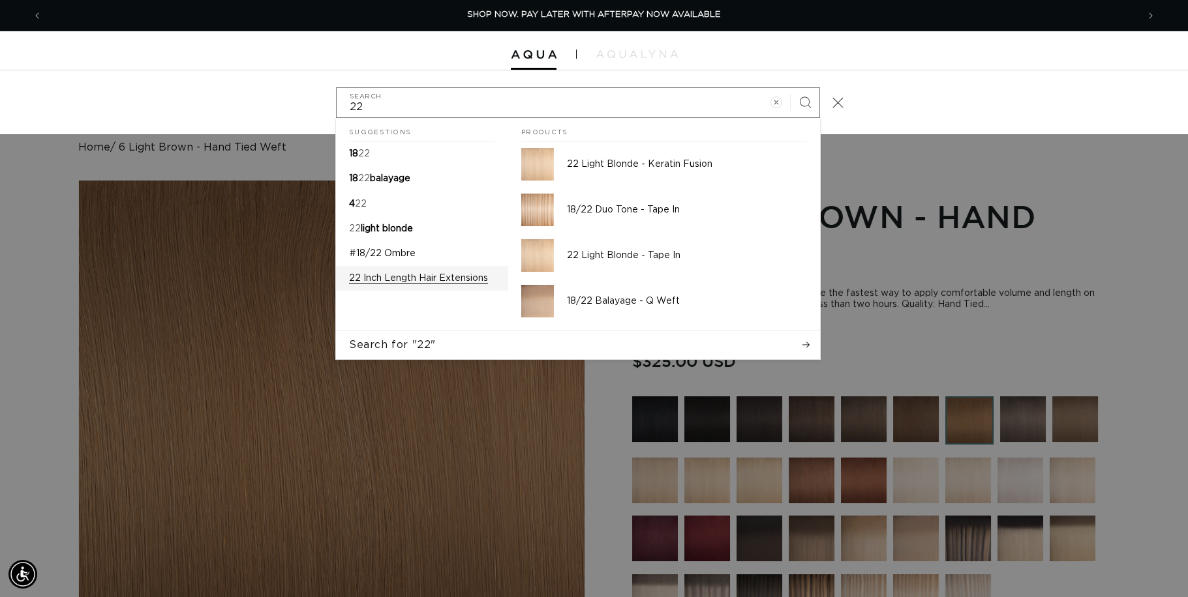
click at [430, 282] on p "22 Inch Length Hair Extensions" at bounding box center [418, 279] width 139 height 12
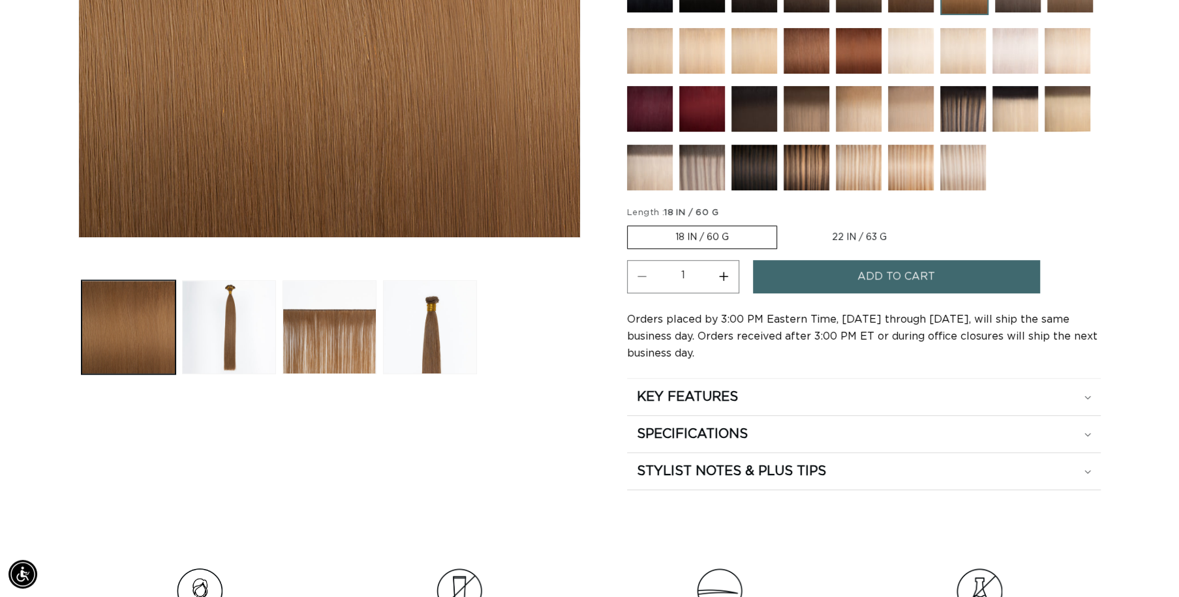
scroll to position [434, 0]
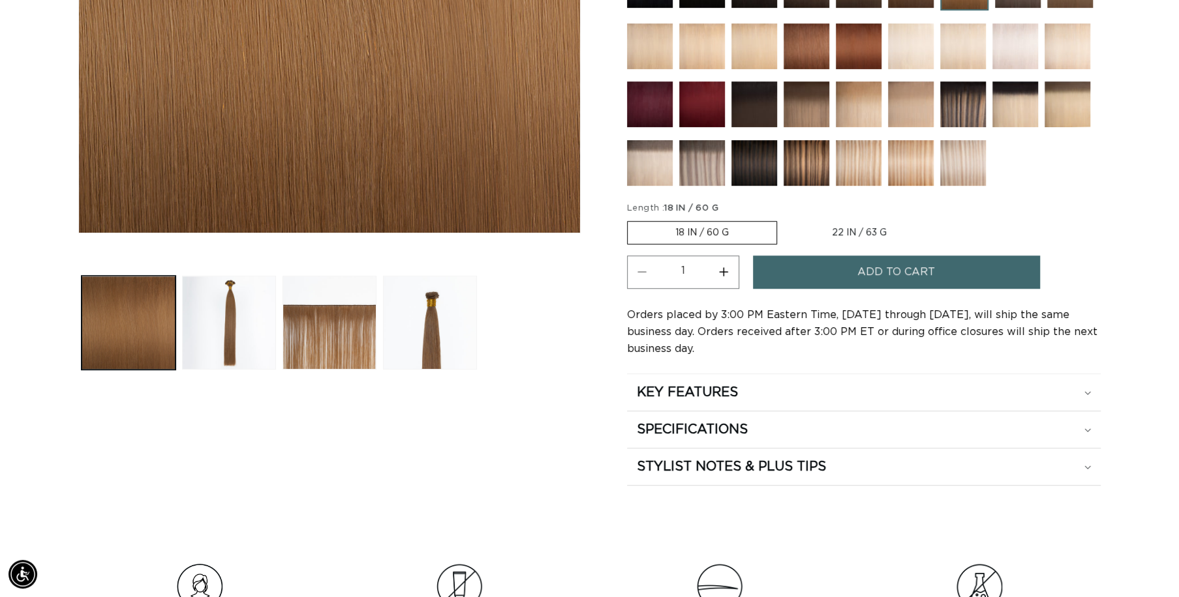
click at [834, 224] on label "22 IN / 63 G Variant sold out or unavailable" at bounding box center [859, 233] width 150 height 22
click at [784, 219] on input "22 IN / 63 G Variant sold out or unavailable" at bounding box center [783, 219] width 1 height 1
radio input "true"
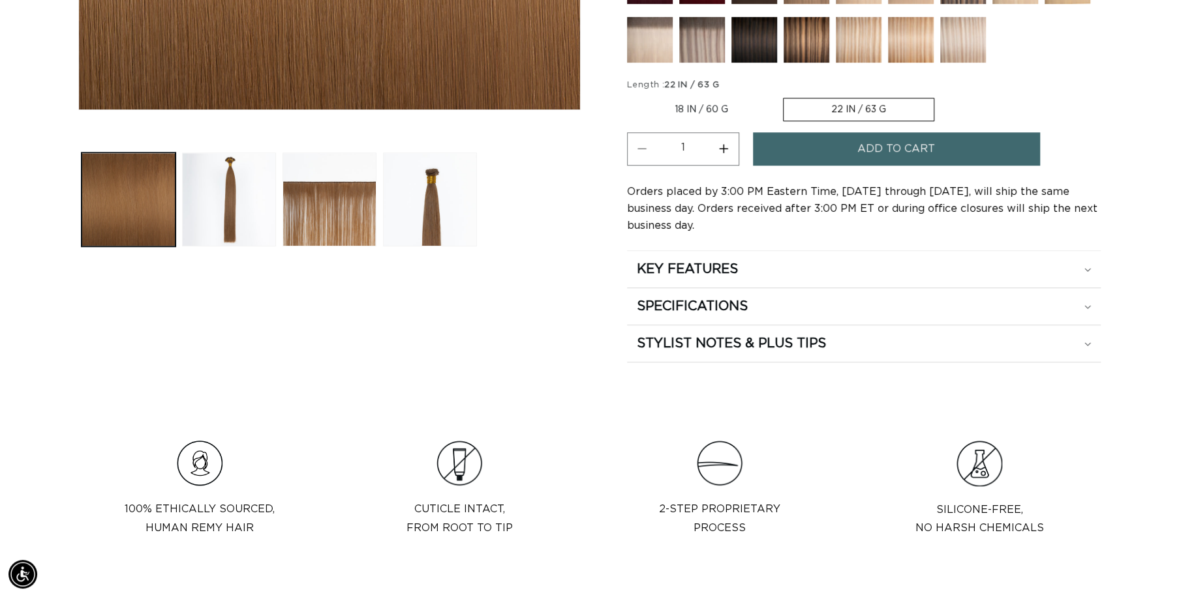
scroll to position [559, 0]
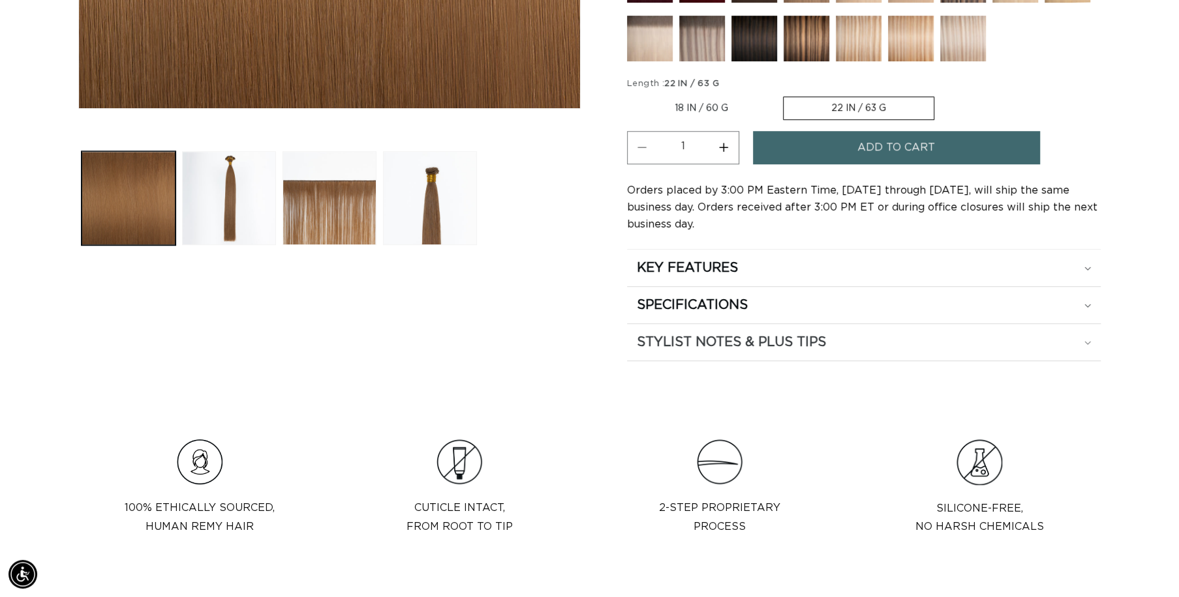
click at [732, 340] on h2 "STYLIST NOTES & PLUS TIPS" at bounding box center [731, 342] width 189 height 17
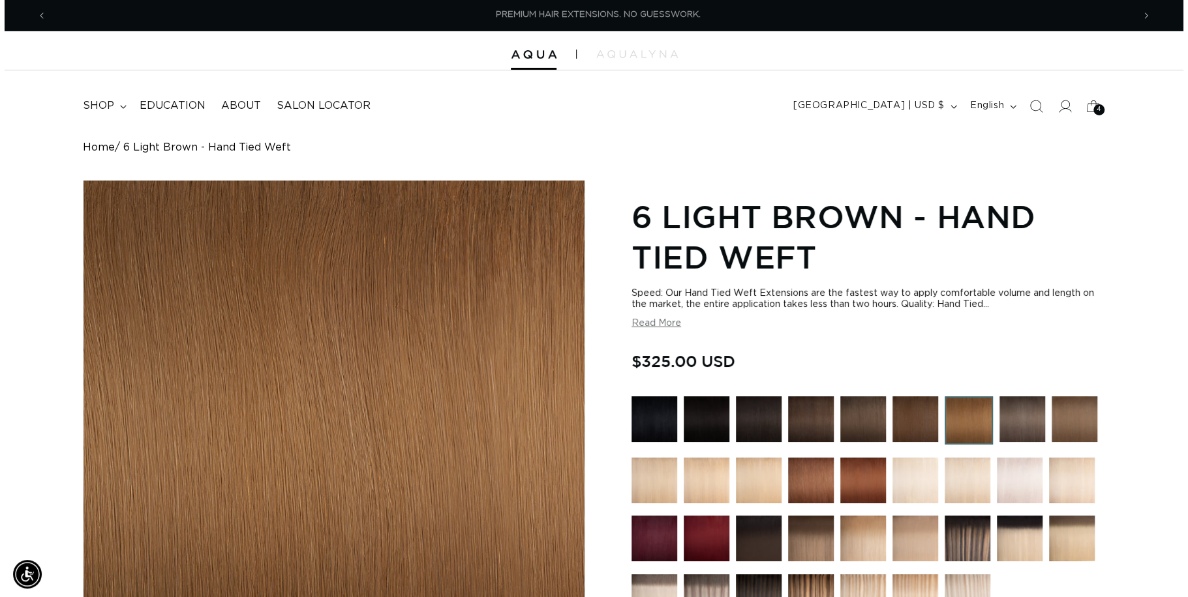
scroll to position [0, 1085]
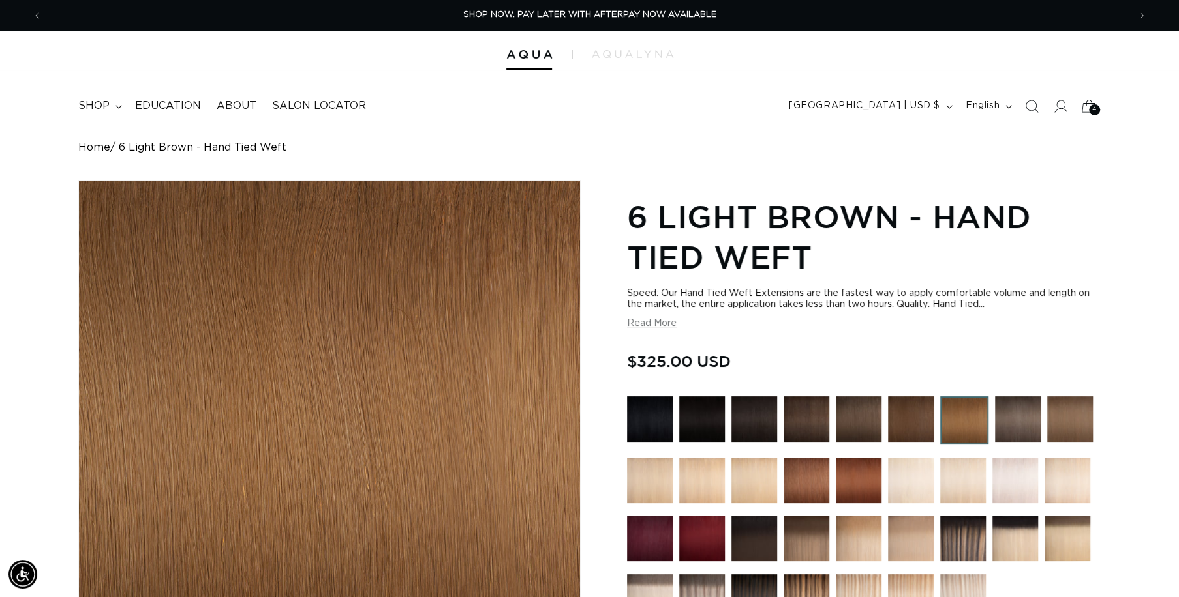
click at [1092, 107] on span "4" at bounding box center [1094, 109] width 5 height 11
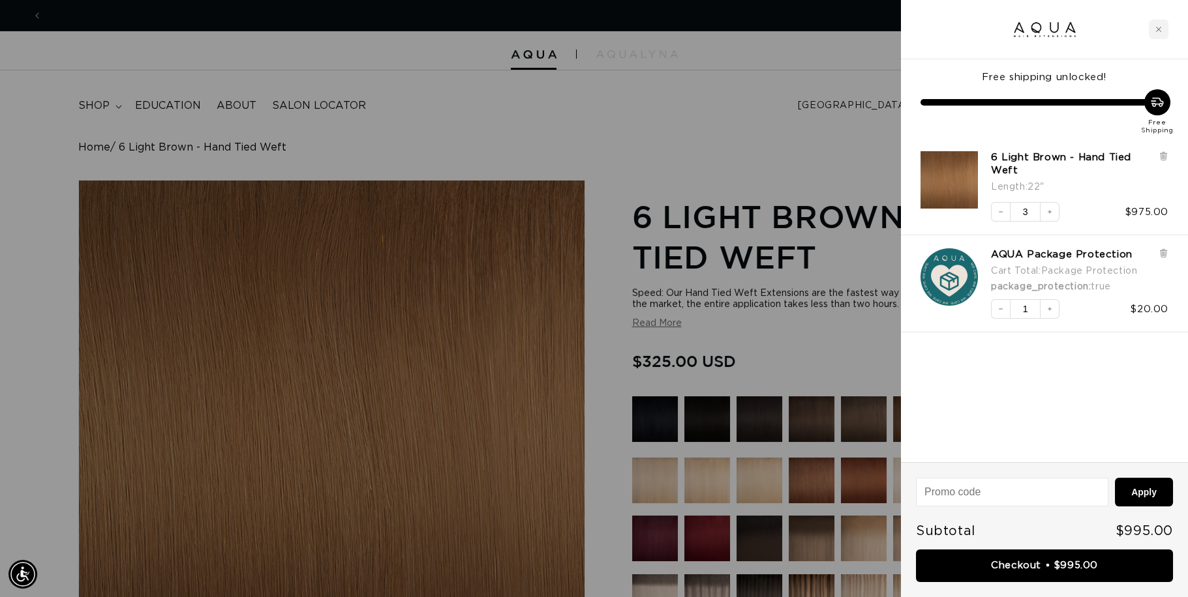
scroll to position [0, 1095]
click at [1061, 254] on link "AQUA Package Protection" at bounding box center [1062, 255] width 142 height 13
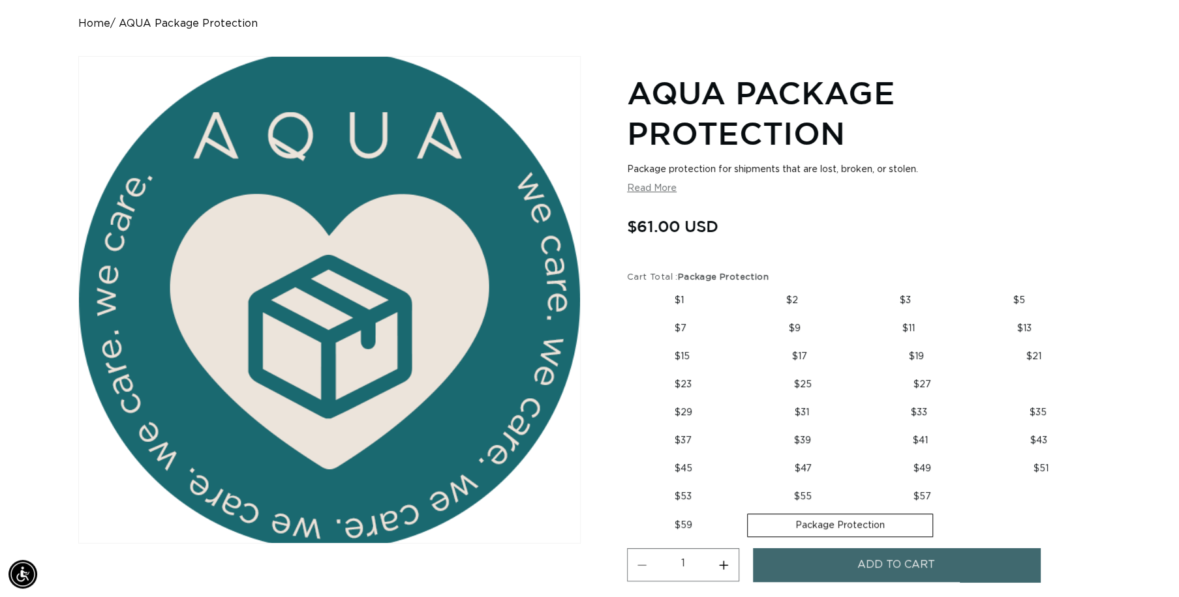
scroll to position [0, 2171]
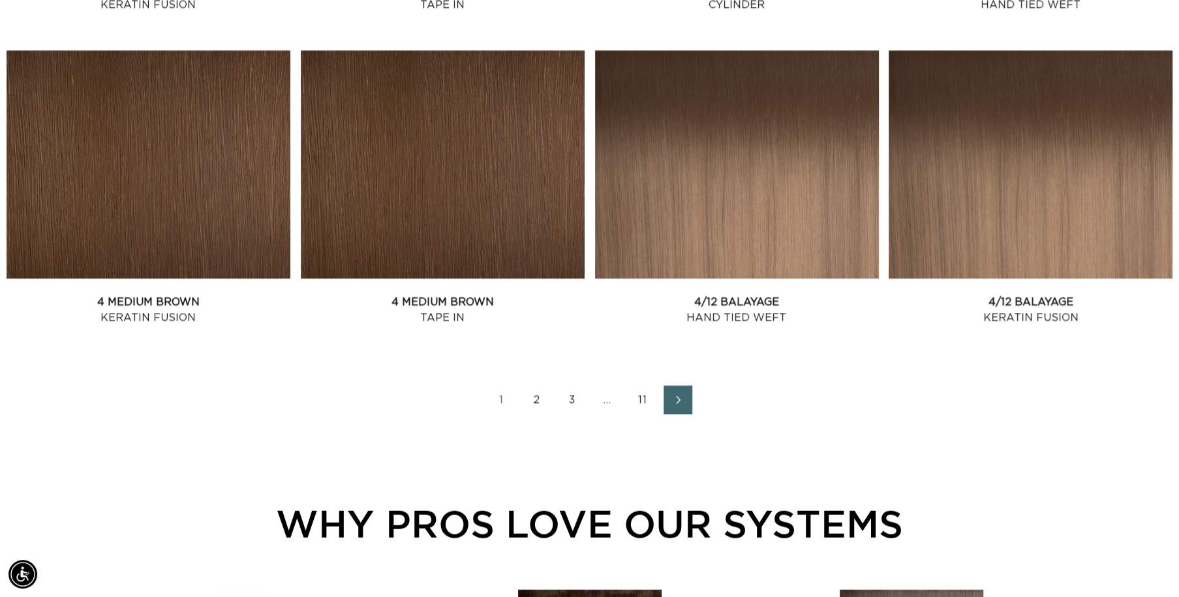
scroll to position [0, 1085]
click at [530, 402] on link "2" at bounding box center [536, 399] width 29 height 29
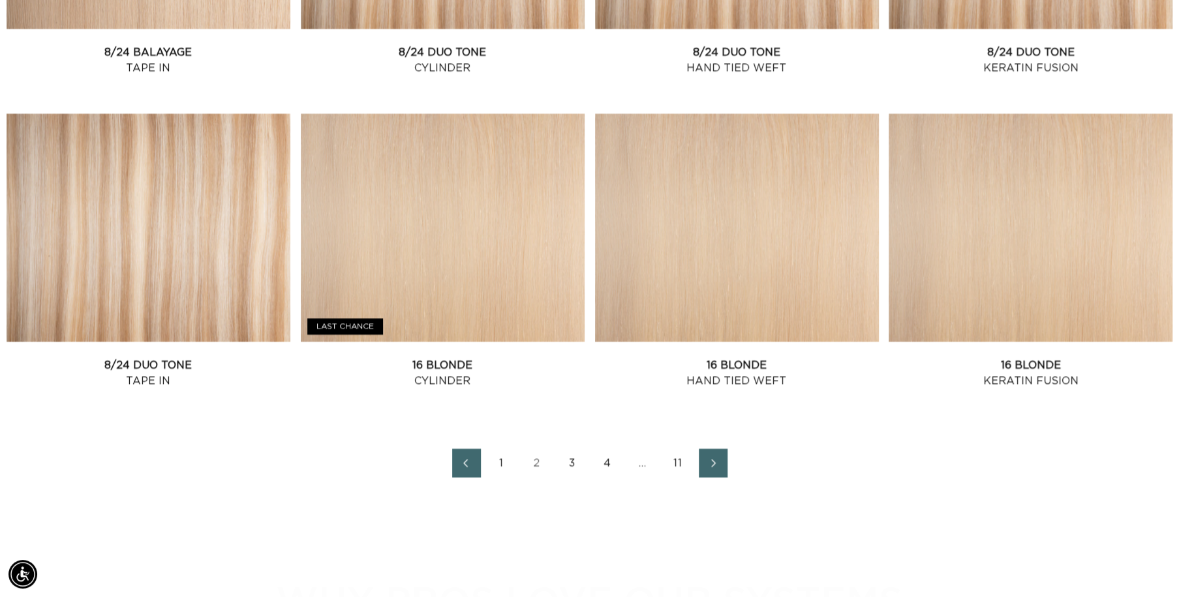
scroll to position [1677, 0]
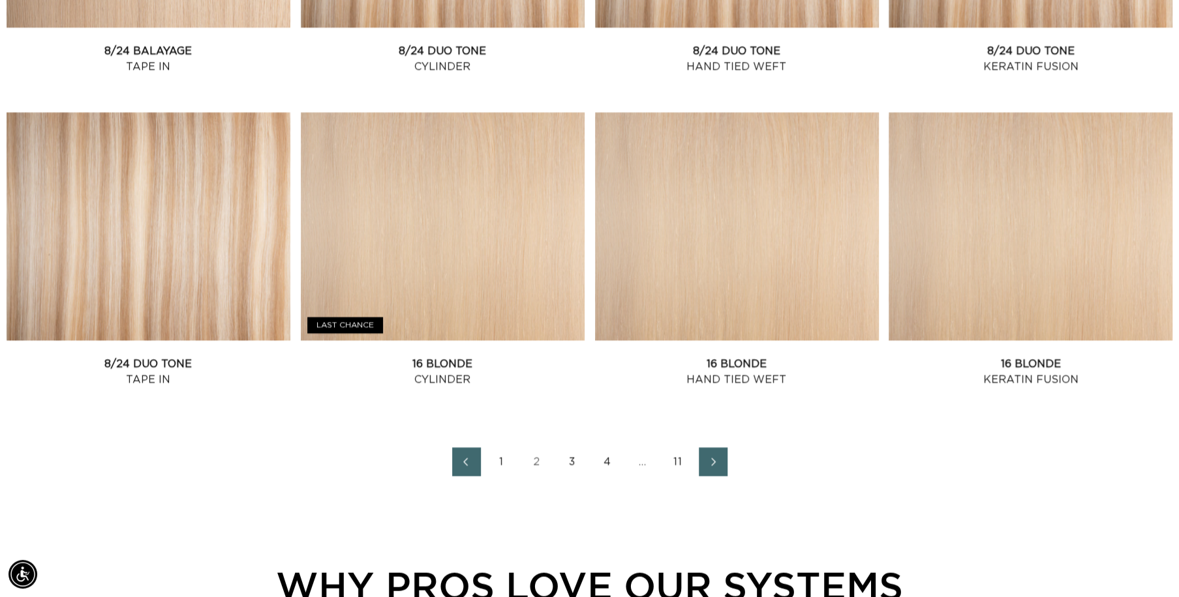
click at [569, 462] on link "3" at bounding box center [572, 461] width 29 height 29
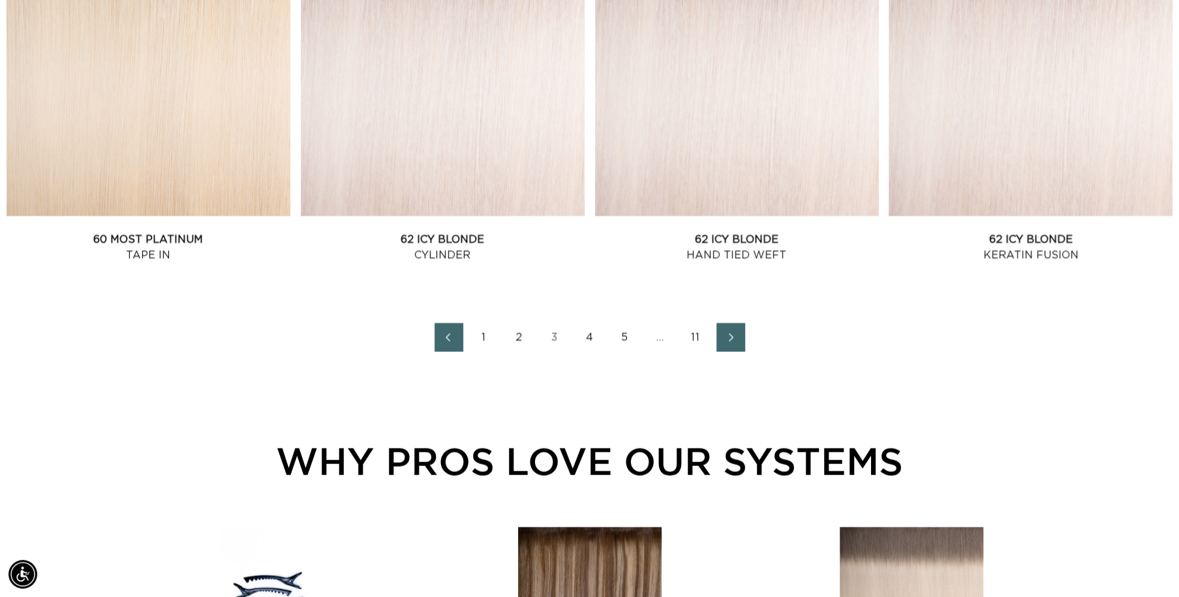
scroll to position [0, 1085]
click at [592, 339] on link "4" at bounding box center [589, 338] width 29 height 29
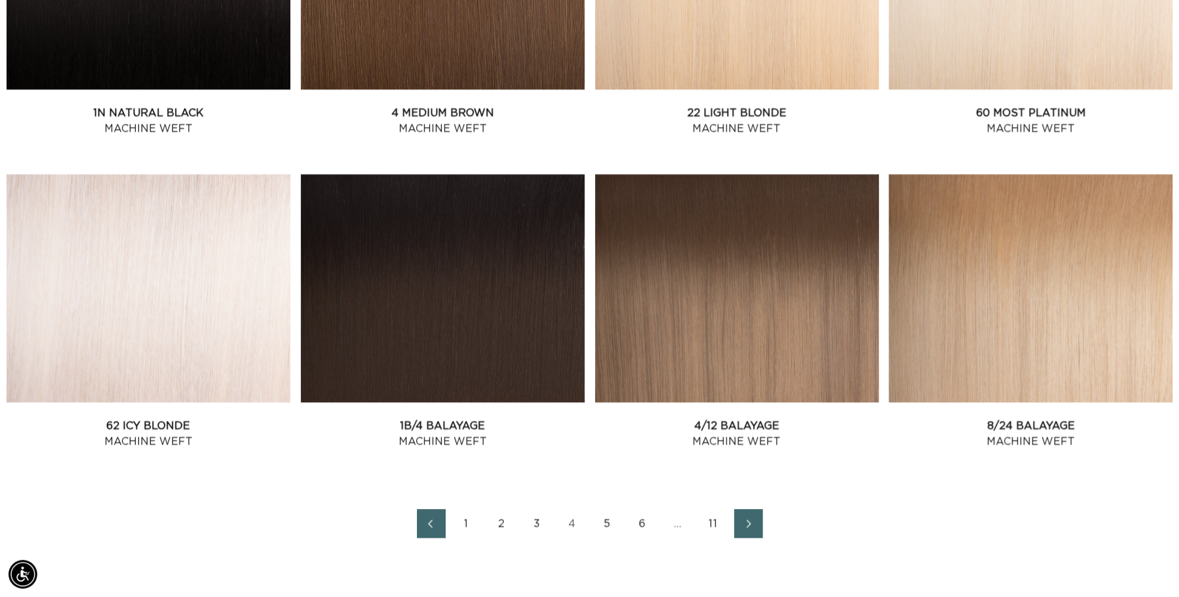
scroll to position [0, 1085]
click at [607, 523] on link "5" at bounding box center [607, 523] width 29 height 29
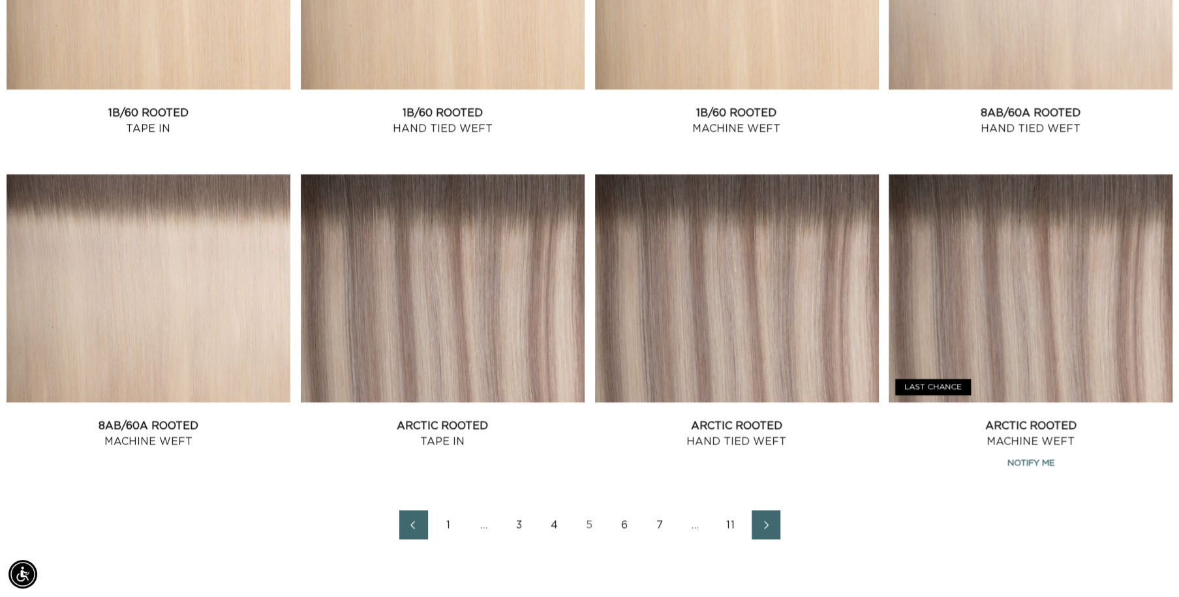
click at [625, 527] on link "6" at bounding box center [625, 525] width 29 height 29
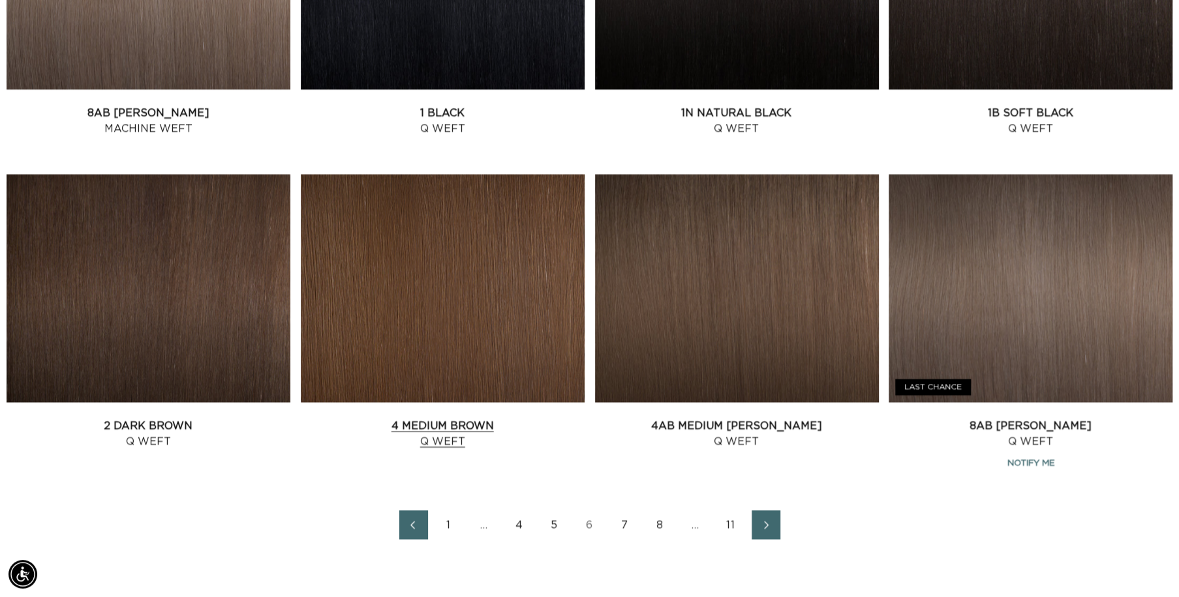
scroll to position [0, 2171]
click at [623, 524] on link "7" at bounding box center [625, 525] width 29 height 29
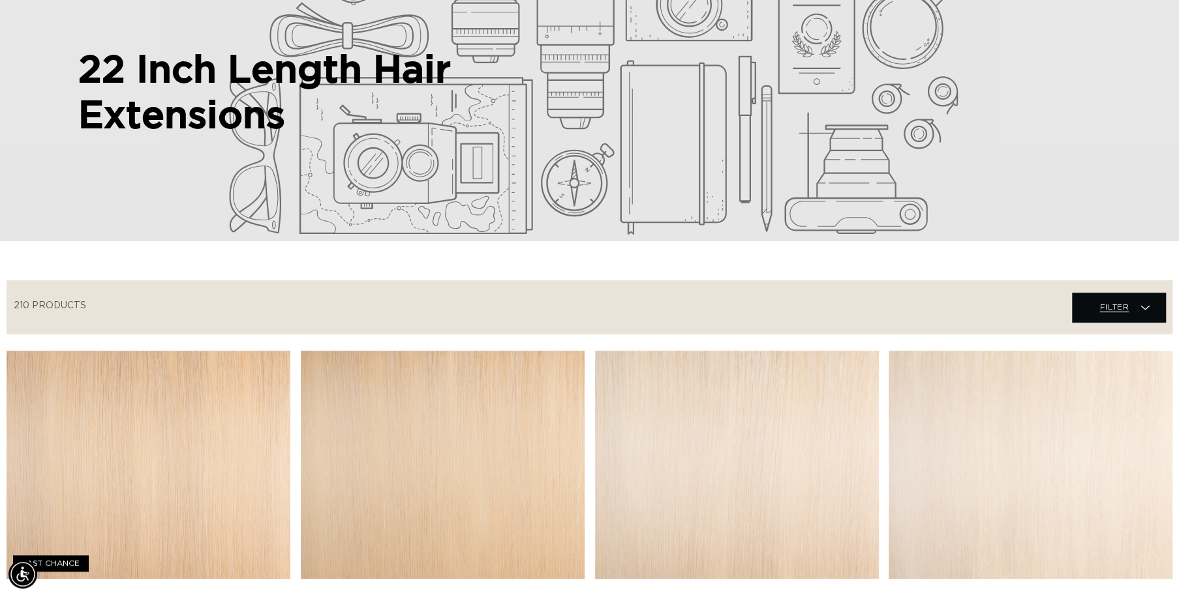
scroll to position [0, 1085]
click at [1095, 305] on span "Filter Filter" at bounding box center [1118, 307] width 93 height 29
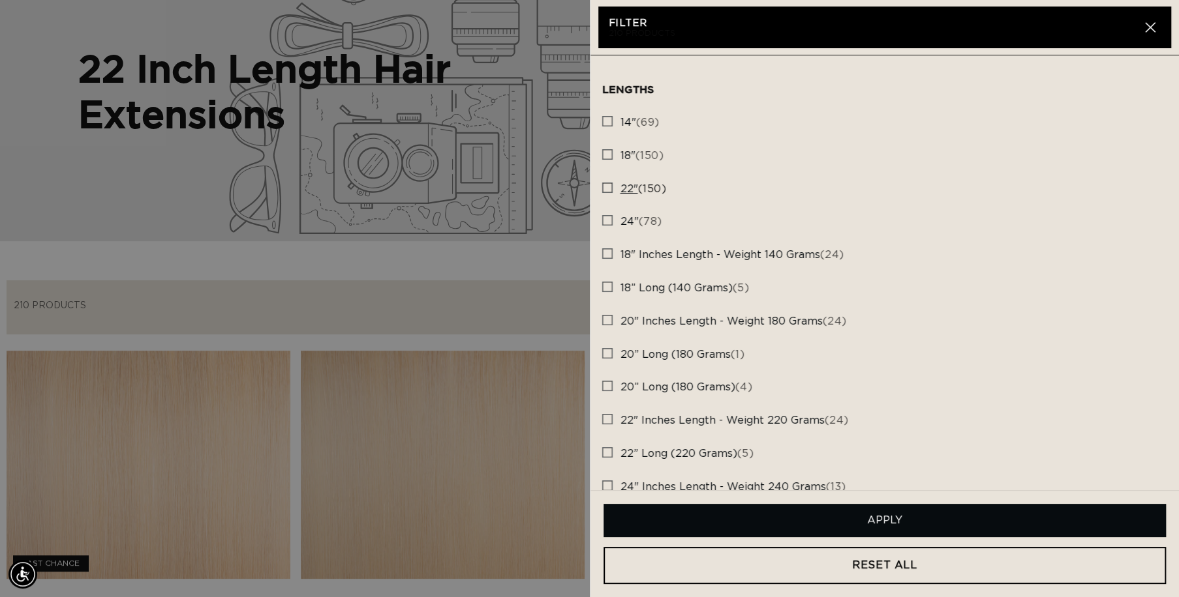
scroll to position [0, 2171]
click at [607, 186] on rect at bounding box center [607, 187] width 9 height 9
click at [607, 186] on input "22" (150) 22" (150 products)" at bounding box center [607, 184] width 10 height 10
checkbox input "true"
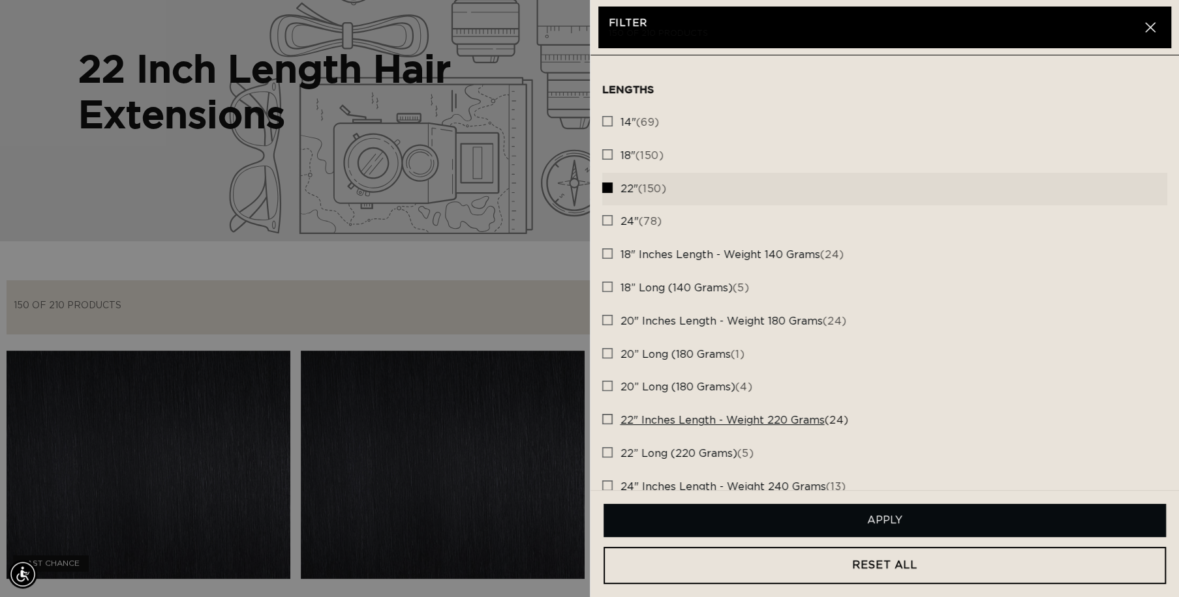
scroll to position [0, 1085]
click at [607, 421] on rect at bounding box center [607, 419] width 9 height 9
click at [607, 421] on input "22" Inches length - Weight 220 grams (24) 22" Inches length - Weight 220 grams …" at bounding box center [607, 416] width 10 height 10
checkbox input "true"
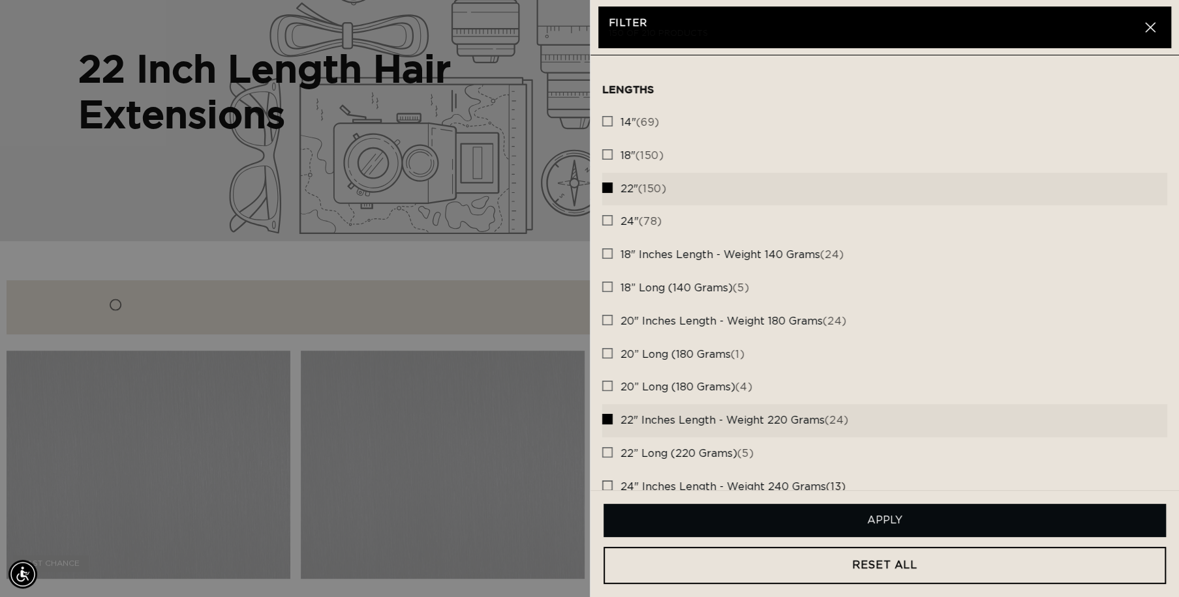
click at [607, 485] on rect at bounding box center [607, 485] width 9 height 9
click at [607, 485] on input "24" Inches length - Weight 240 grams (13) 24" Inches length - Weight 240 grams …" at bounding box center [607, 482] width 10 height 10
checkbox input "true"
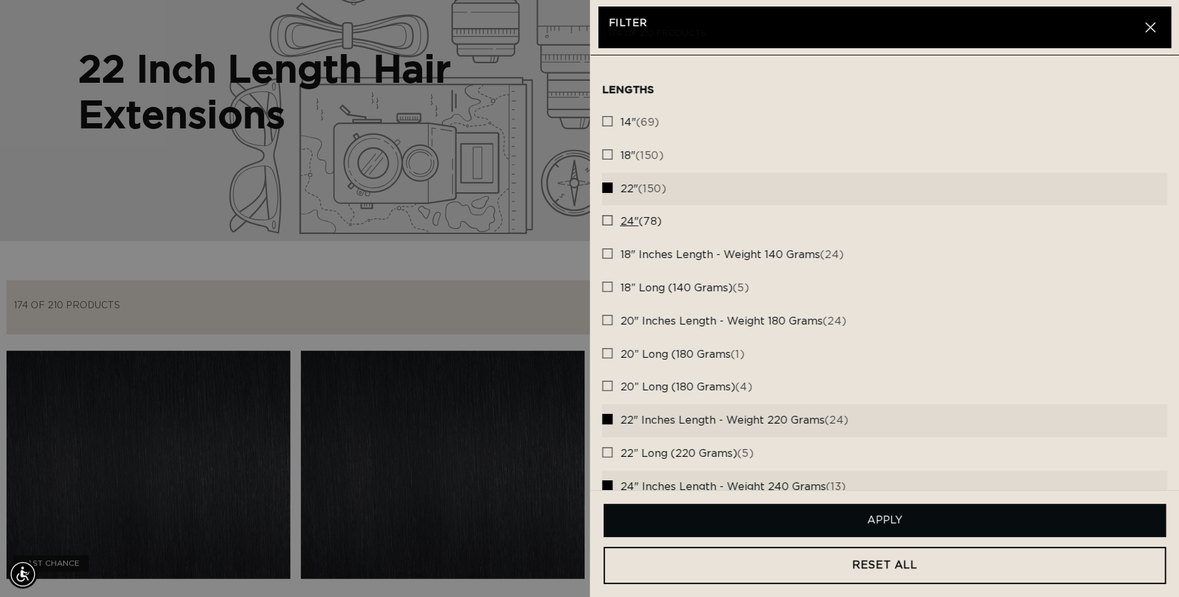
click at [605, 219] on rect at bounding box center [607, 220] width 9 height 9
click at [605, 219] on input "24" (78) 24" (78 products)" at bounding box center [607, 217] width 10 height 10
checkbox input "true"
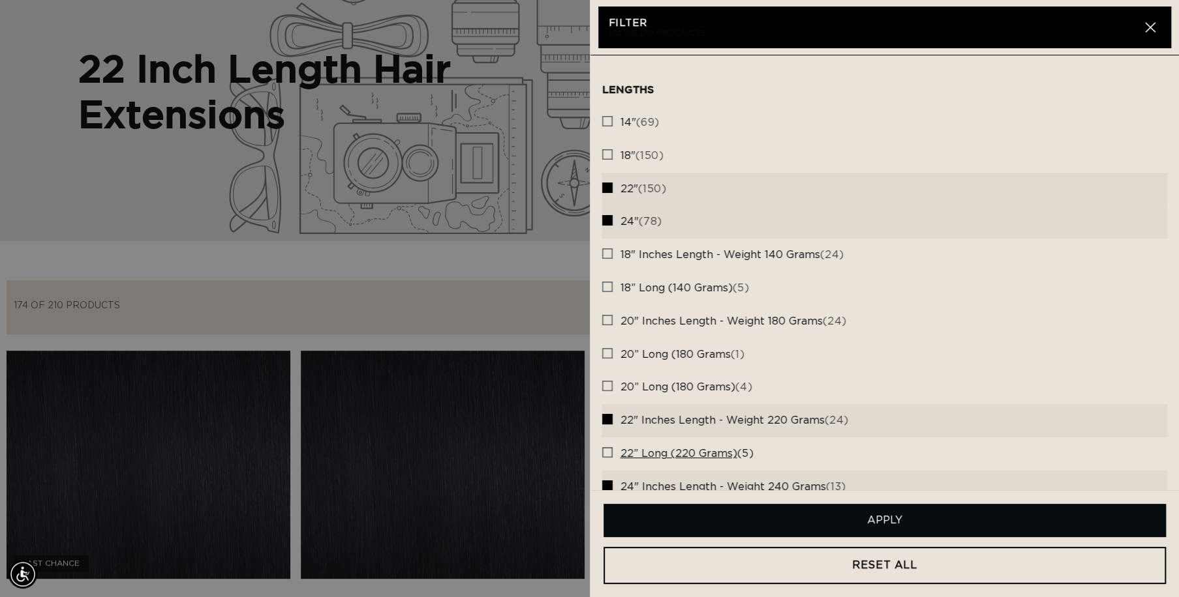
scroll to position [0, 2171]
click at [607, 452] on rect at bounding box center [607, 452] width 9 height 9
click at [607, 452] on input "22” Long (220 grams) (5) 22” Long (220 grams) (5 products)" at bounding box center [607, 449] width 10 height 10
checkbox input "true"
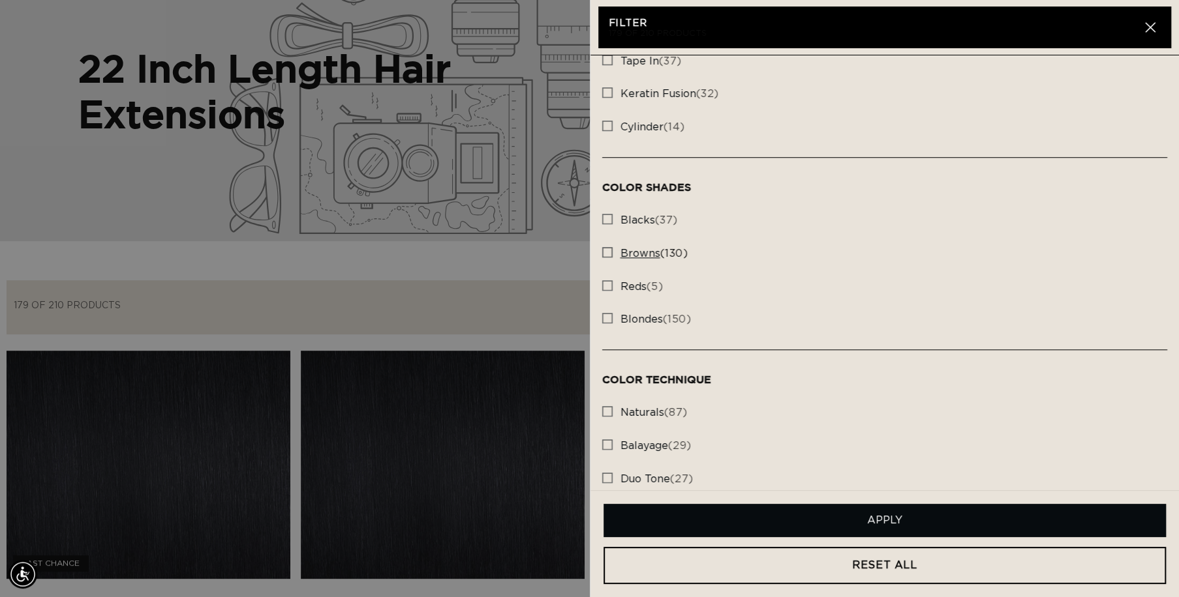
scroll to position [0, 1085]
click at [607, 251] on rect at bounding box center [607, 252] width 9 height 9
click at [607, 251] on input "browns (130) browns (130 products)" at bounding box center [607, 249] width 10 height 10
checkbox input "true"
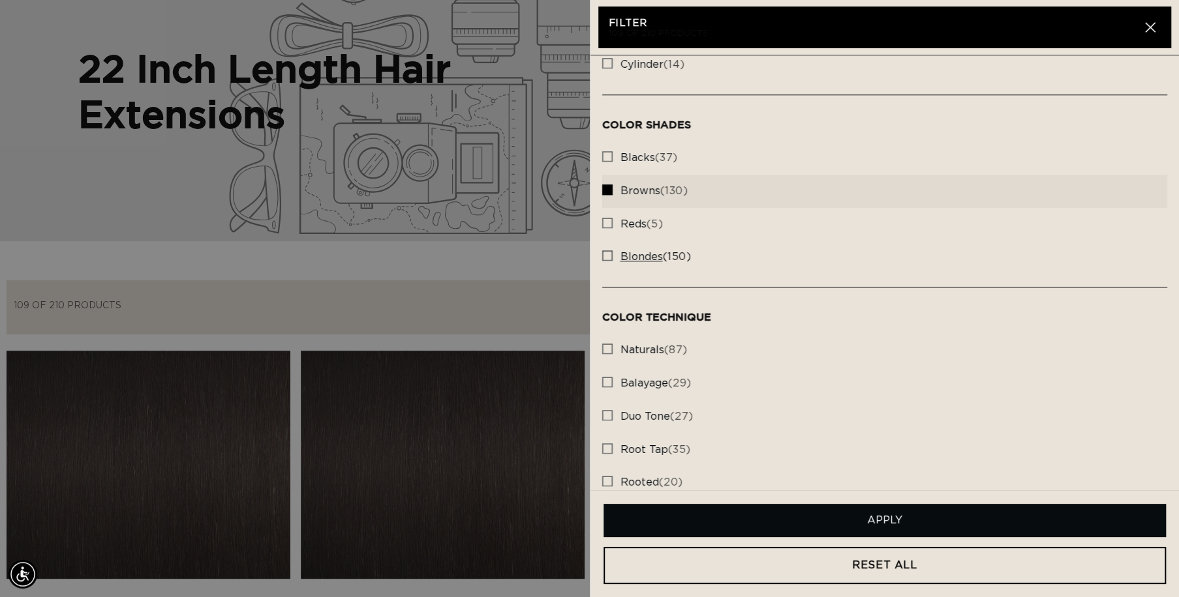
scroll to position [829, 0]
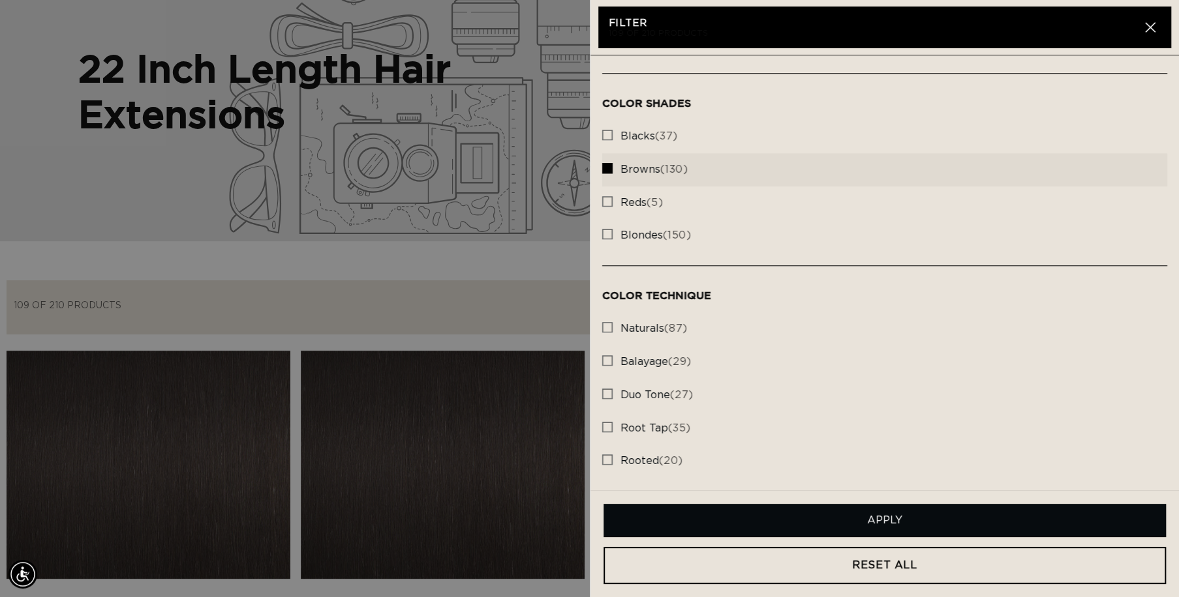
click at [896, 513] on button "Apply" at bounding box center [884, 520] width 563 height 33
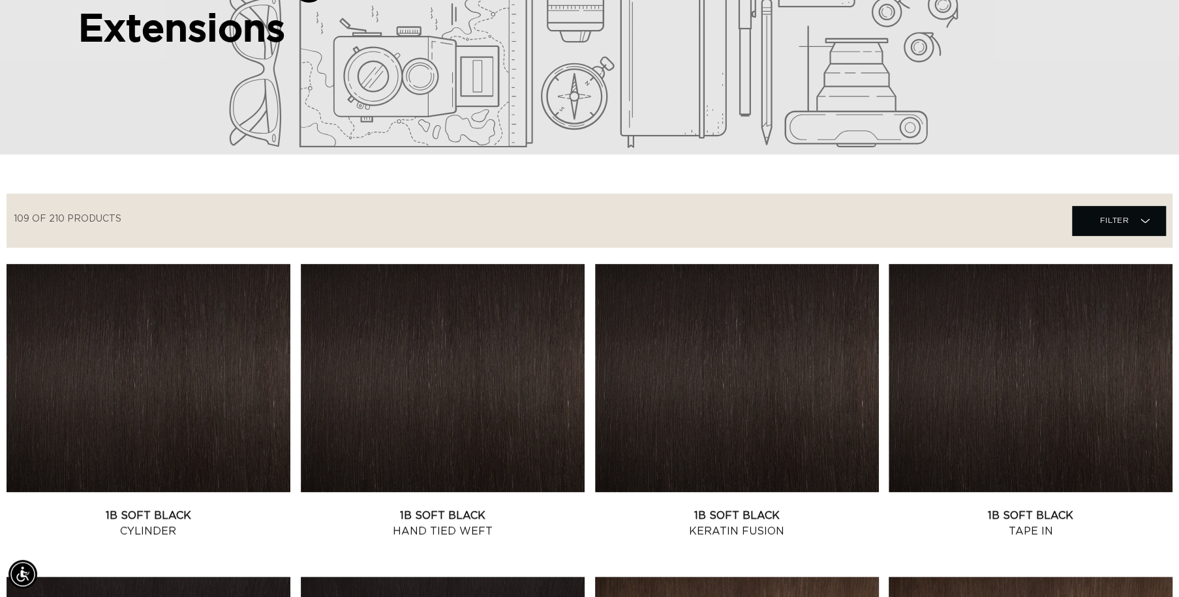
scroll to position [0, 0]
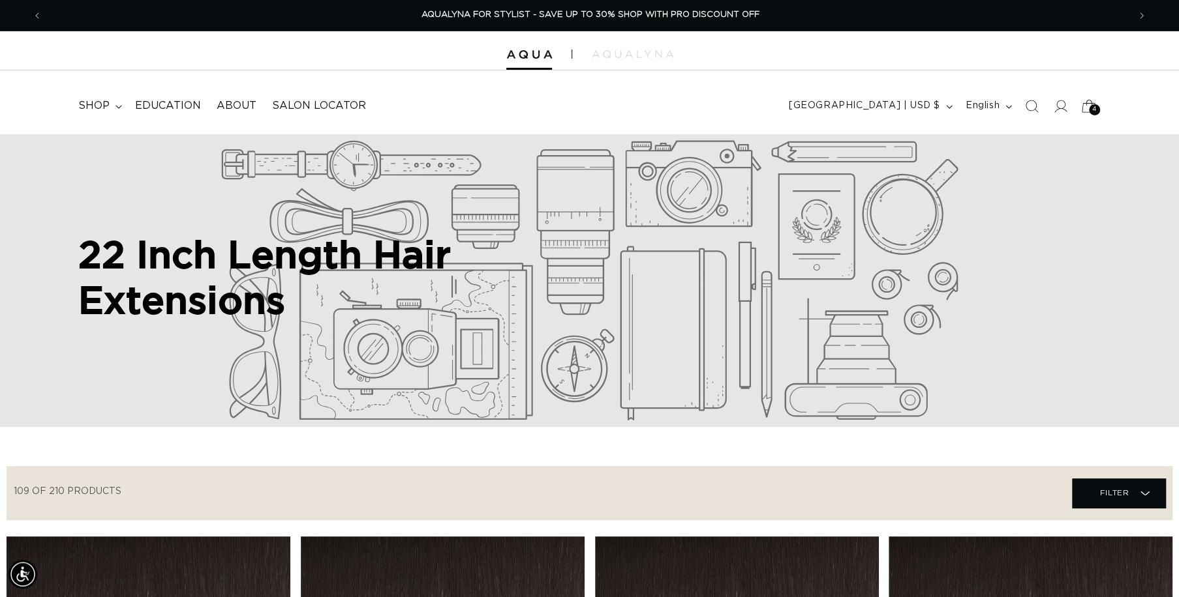
click at [1083, 109] on icon at bounding box center [1088, 106] width 31 height 31
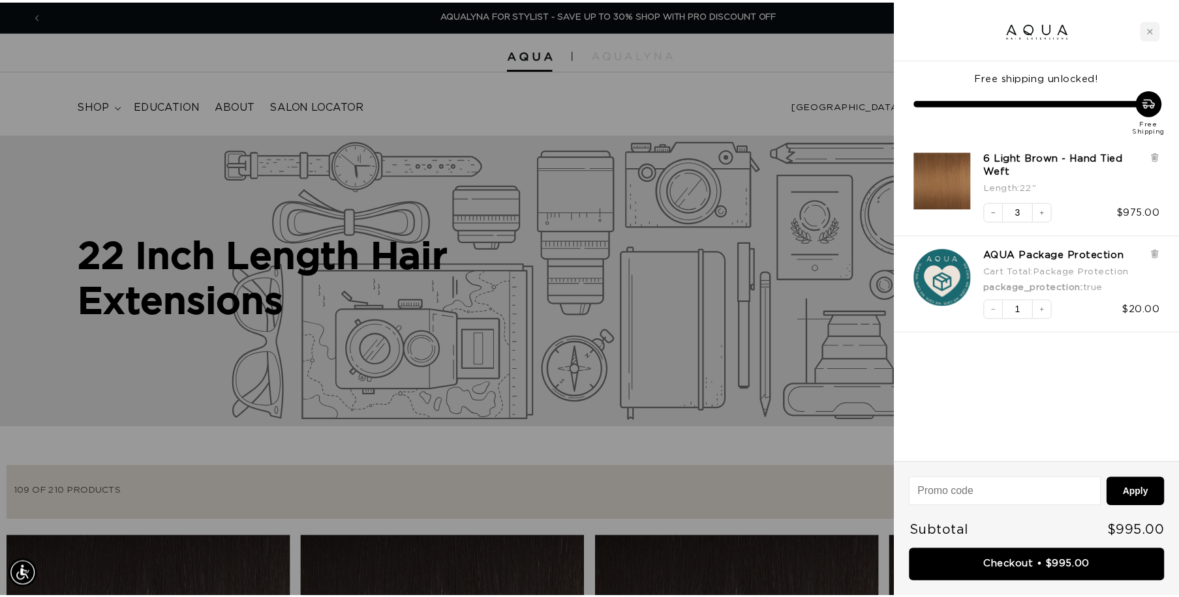
scroll to position [0, 2190]
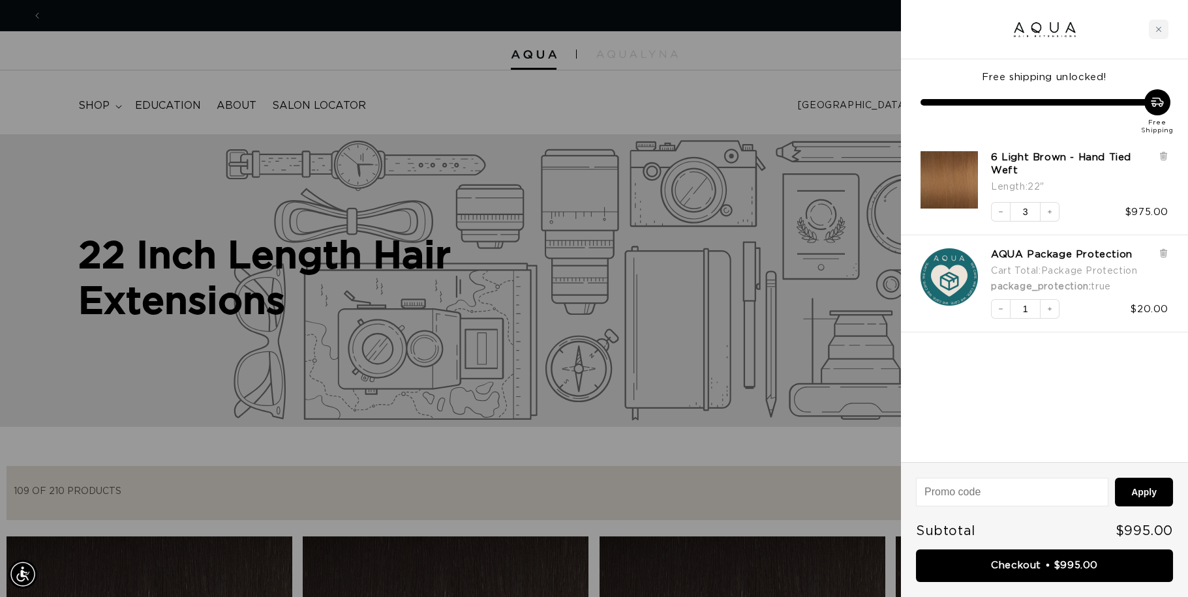
click at [833, 67] on div at bounding box center [594, 298] width 1188 height 597
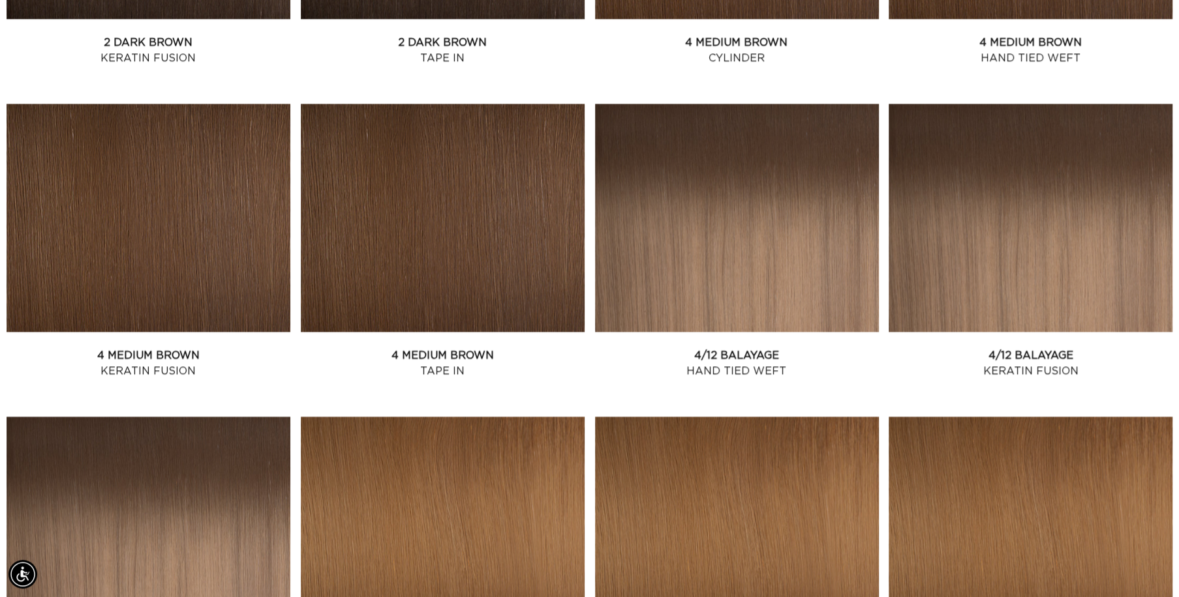
scroll to position [0, 0]
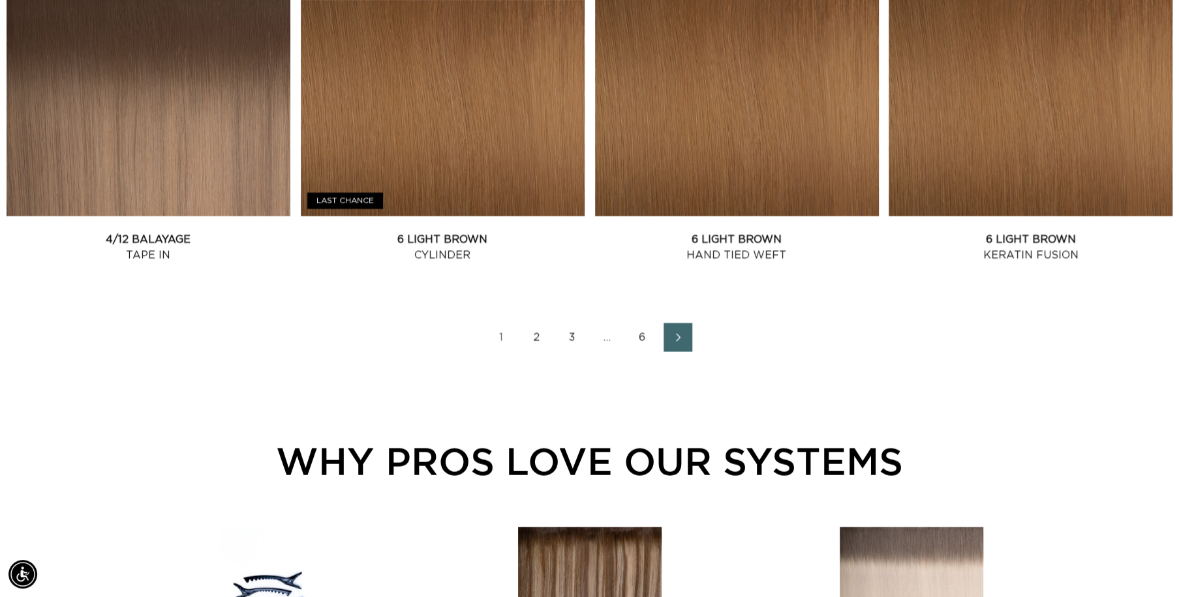
click at [541, 336] on link "2" at bounding box center [536, 338] width 29 height 29
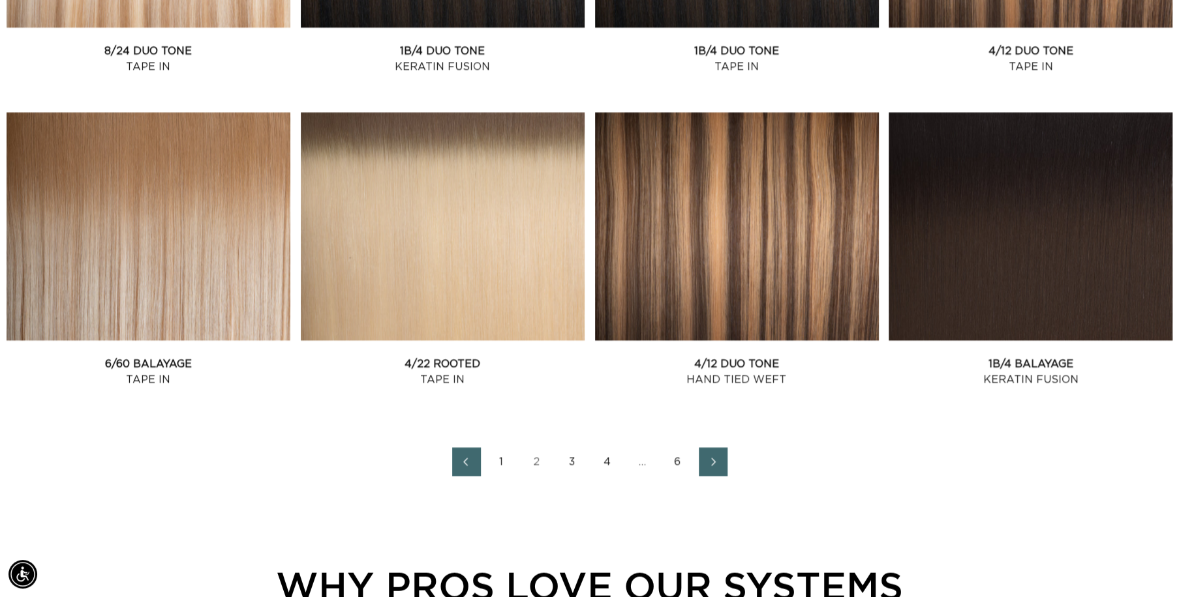
scroll to position [0, 2171]
click at [573, 460] on link "3" at bounding box center [572, 461] width 29 height 29
